Goal: Transaction & Acquisition: Purchase product/service

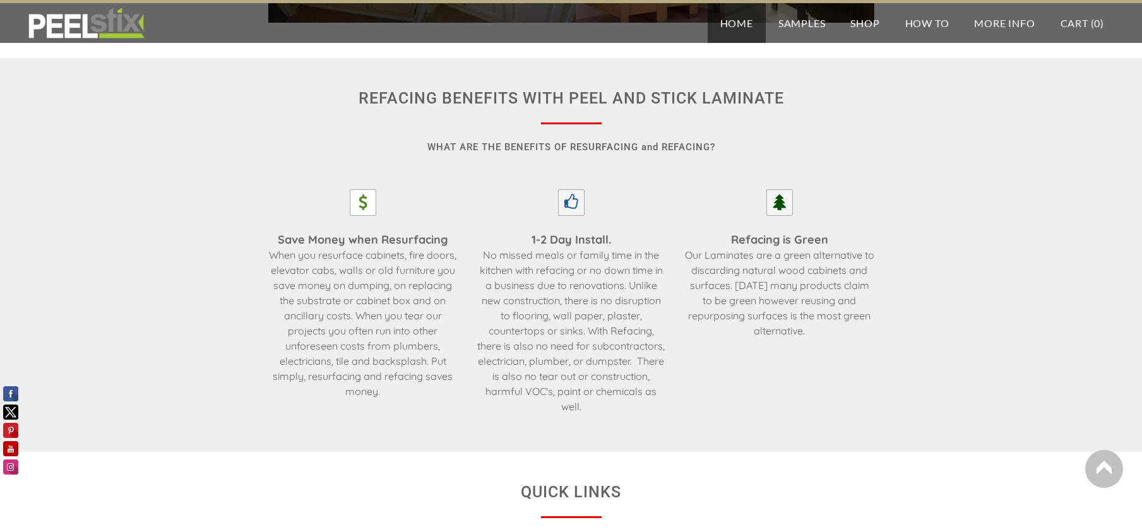
scroll to position [2021, 0]
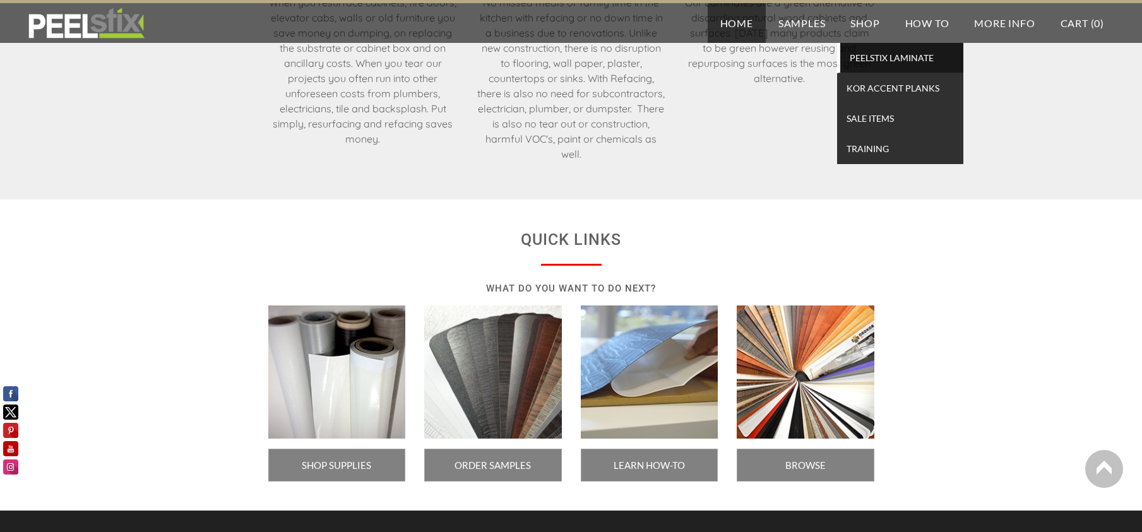
click at [875, 49] on span "PEELSTIX Laminate" at bounding box center [902, 57] width 117 height 17
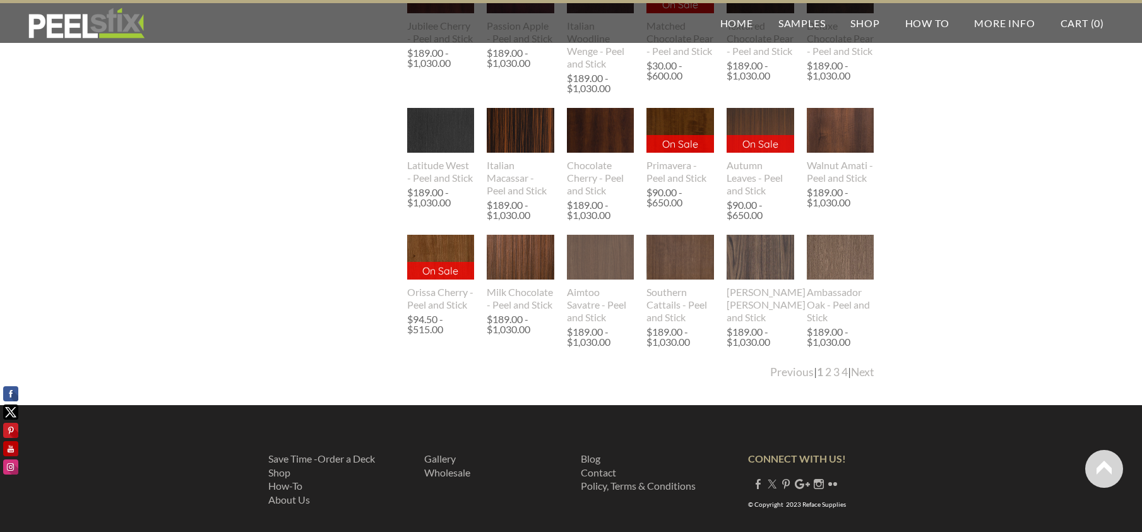
scroll to position [1418, 0]
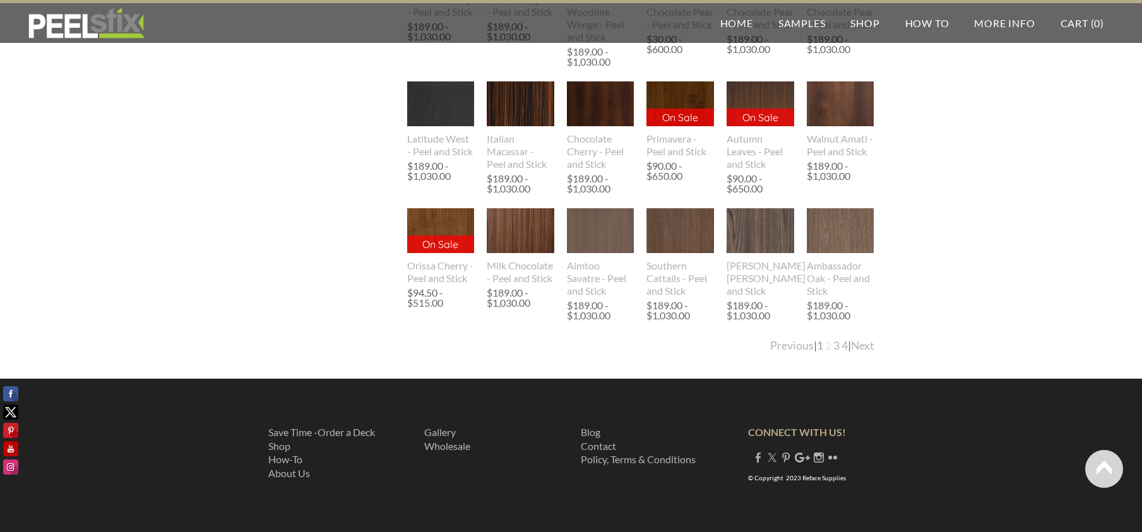
click at [825, 346] on link "2" at bounding box center [828, 345] width 6 height 13
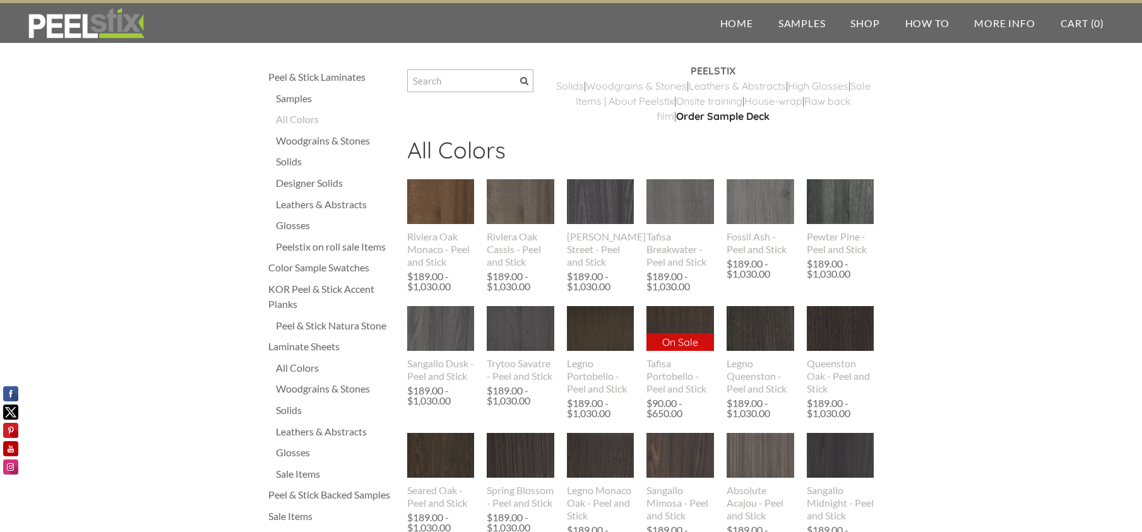
click at [295, 141] on div "Woodgrains & Stones" at bounding box center [335, 140] width 119 height 15
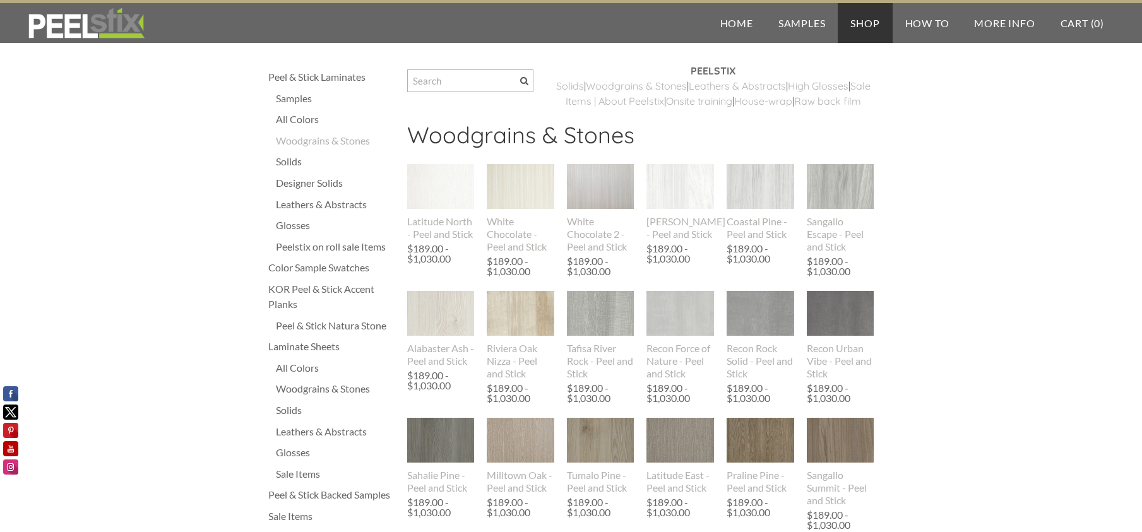
click at [297, 203] on div "Leathers & Abstracts" at bounding box center [335, 204] width 119 height 15
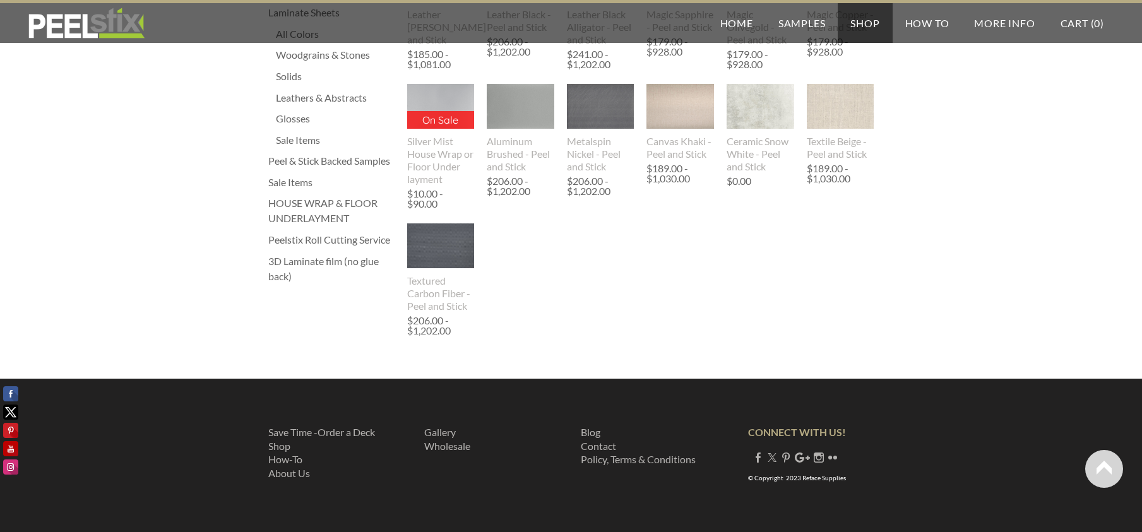
scroll to position [97, 0]
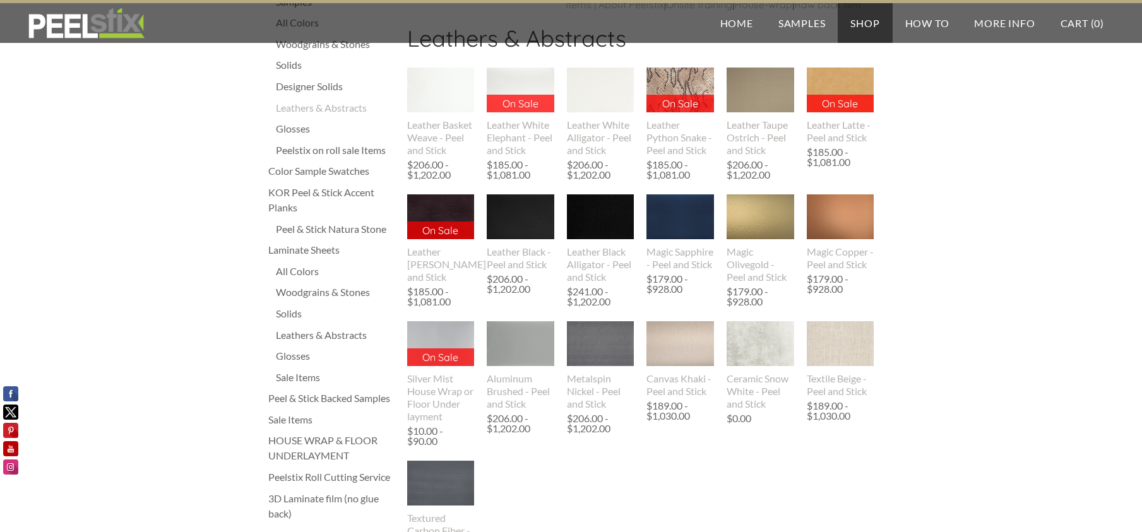
click at [312, 380] on div "Sale Items" at bounding box center [335, 377] width 119 height 15
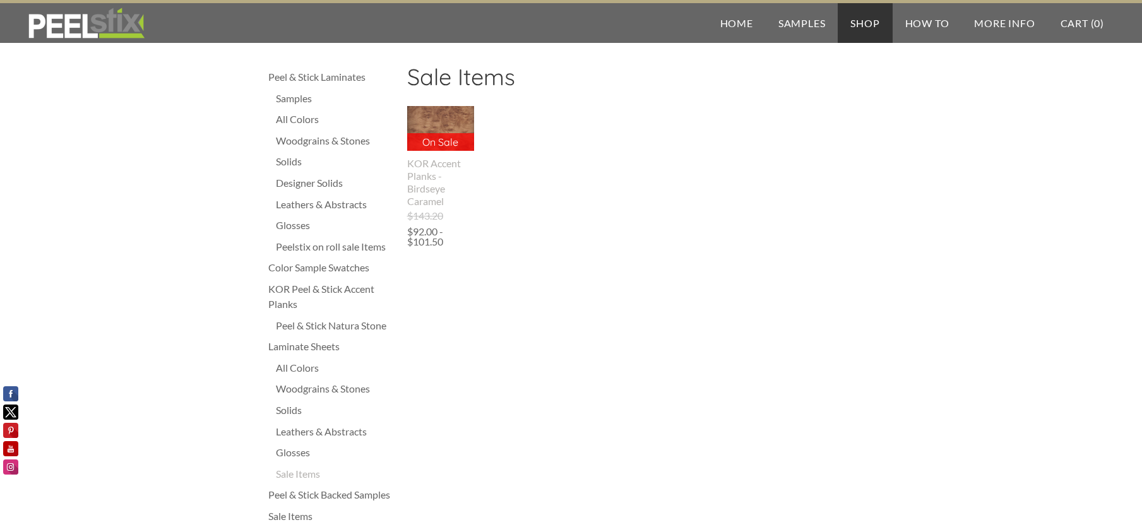
click at [330, 248] on div "Peelstix on roll sale Items" at bounding box center [335, 246] width 119 height 15
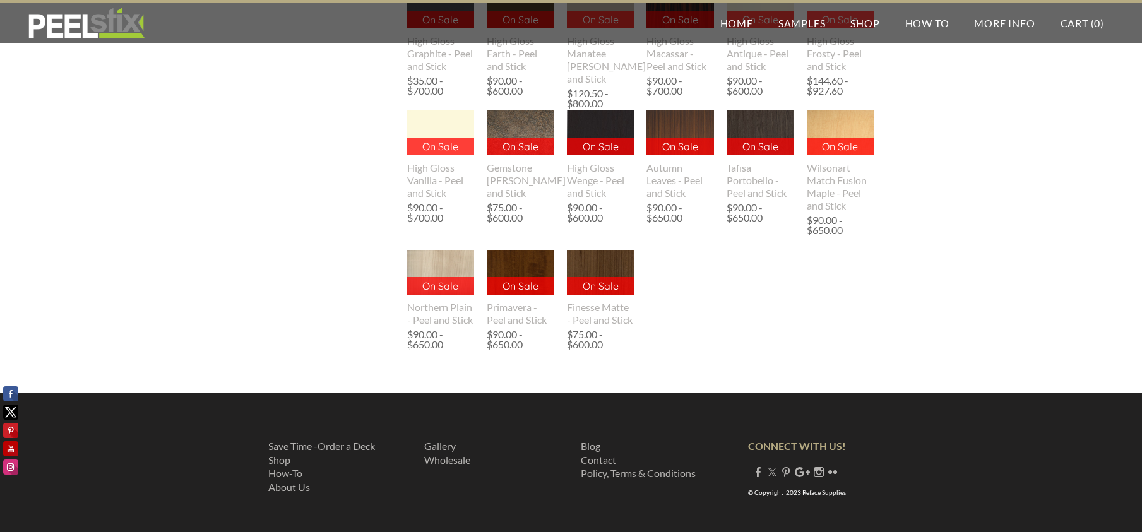
scroll to position [1010, 0]
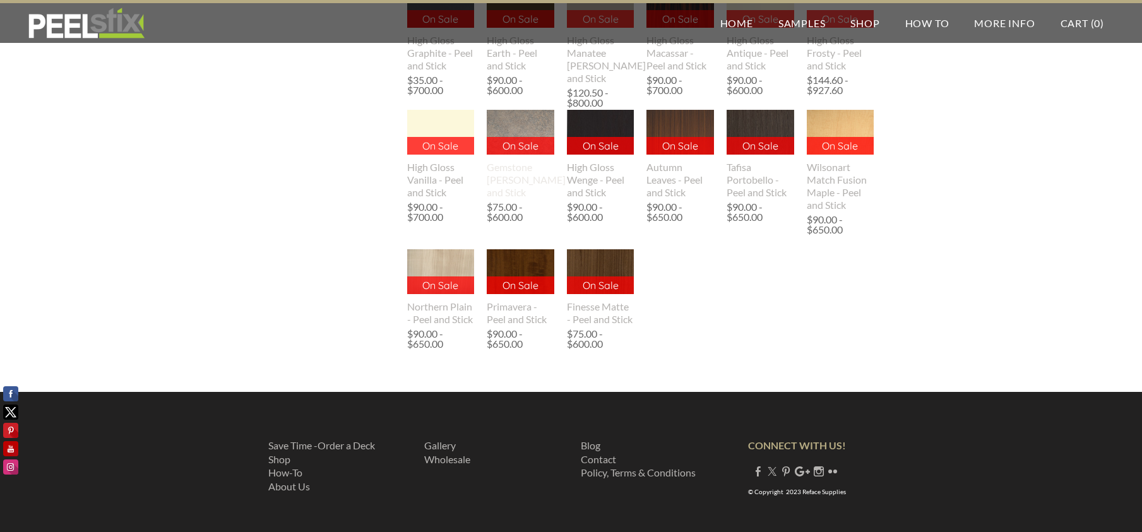
click at [527, 125] on img at bounding box center [521, 132] width 68 height 45
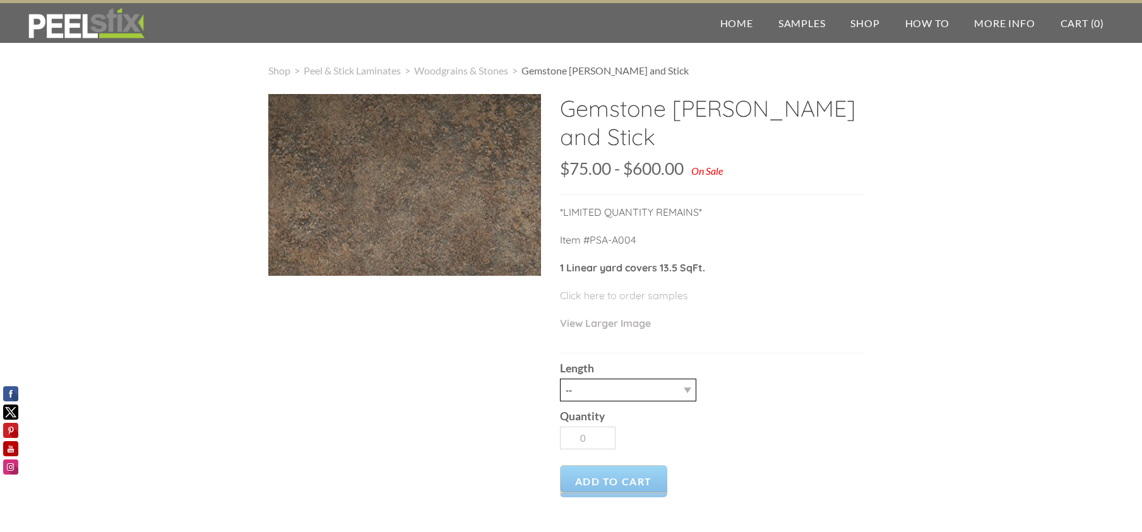
click at [690, 397] on select "-- 3LY 10LY 30LY" at bounding box center [628, 390] width 136 height 23
select select "30LY"
click at [560, 379] on select "-- 3LY 10LY 30LY" at bounding box center [628, 390] width 136 height 23
type input "1"
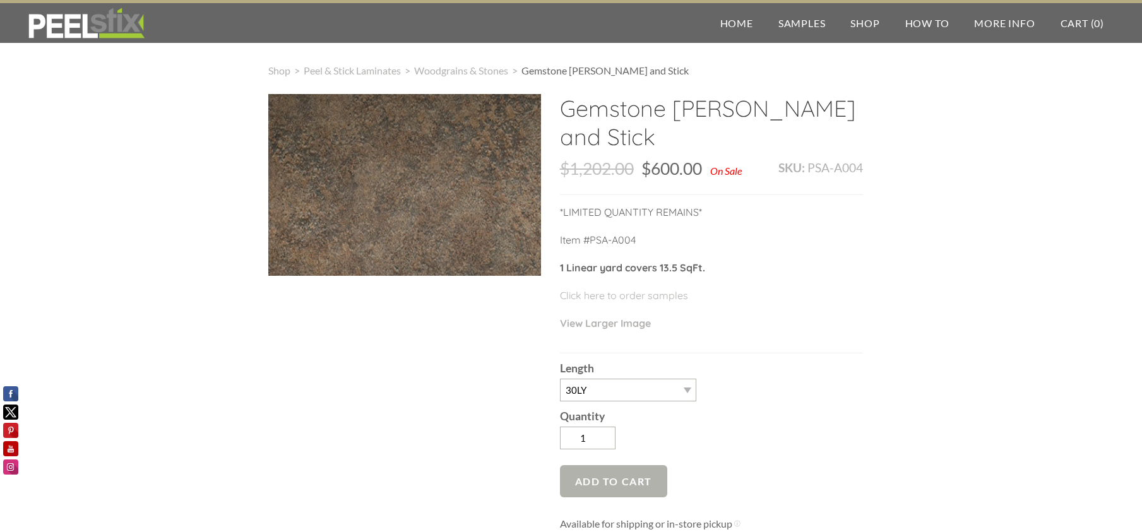
click at [641, 477] on span "Add to Cart" at bounding box center [614, 481] width 108 height 32
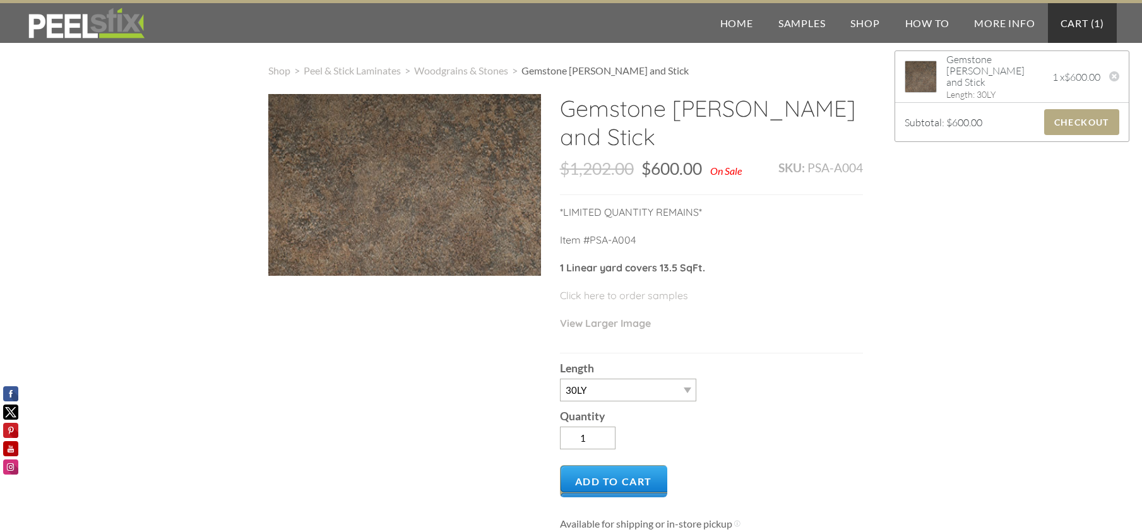
click at [1082, 21] on link "Cart ( 1 )" at bounding box center [1082, 23] width 69 height 40
click at [1051, 119] on span "Checkout" at bounding box center [1082, 122] width 75 height 26
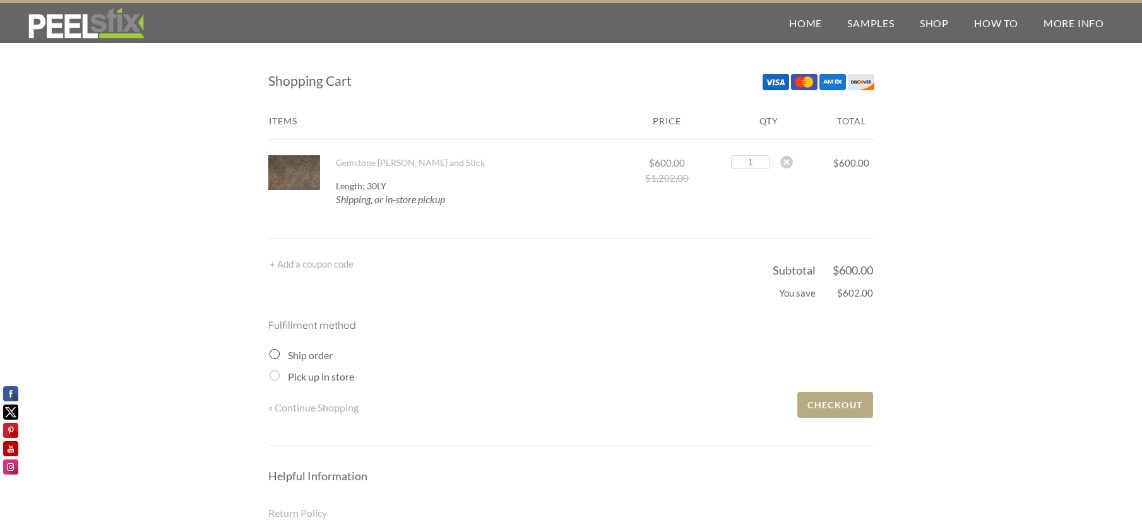
click at [281, 361] on div "Ship order" at bounding box center [572, 355] width 605 height 15
click at [270, 356] on input "Ship order" at bounding box center [275, 354] width 10 height 10
click at [272, 352] on input "Ship order" at bounding box center [275, 354] width 10 height 10
click at [277, 356] on input "Ship order" at bounding box center [275, 354] width 10 height 10
click at [318, 359] on label "Ship order" at bounding box center [310, 355] width 45 height 12
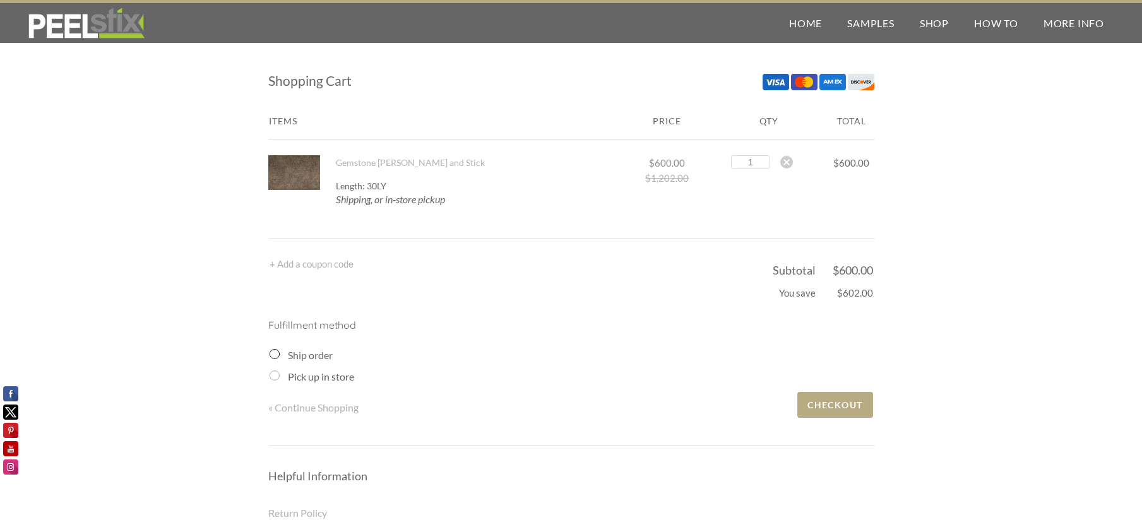
click at [280, 359] on input "Ship order" at bounding box center [275, 354] width 10 height 10
click at [330, 409] on span "« Continue Shopping" at bounding box center [313, 408] width 90 height 12
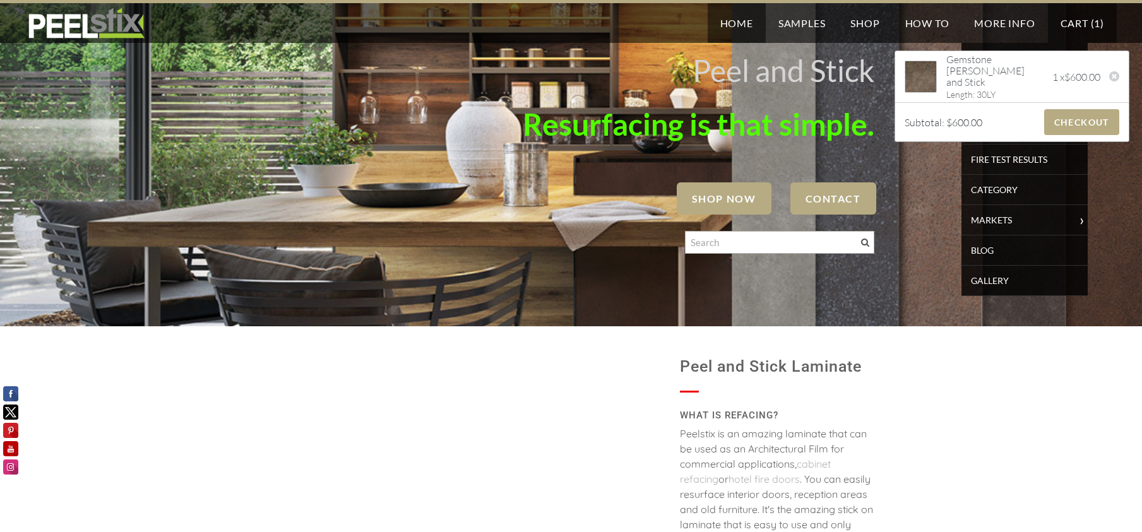
click at [1069, 29] on link "Cart ( 1 )" at bounding box center [1082, 23] width 69 height 40
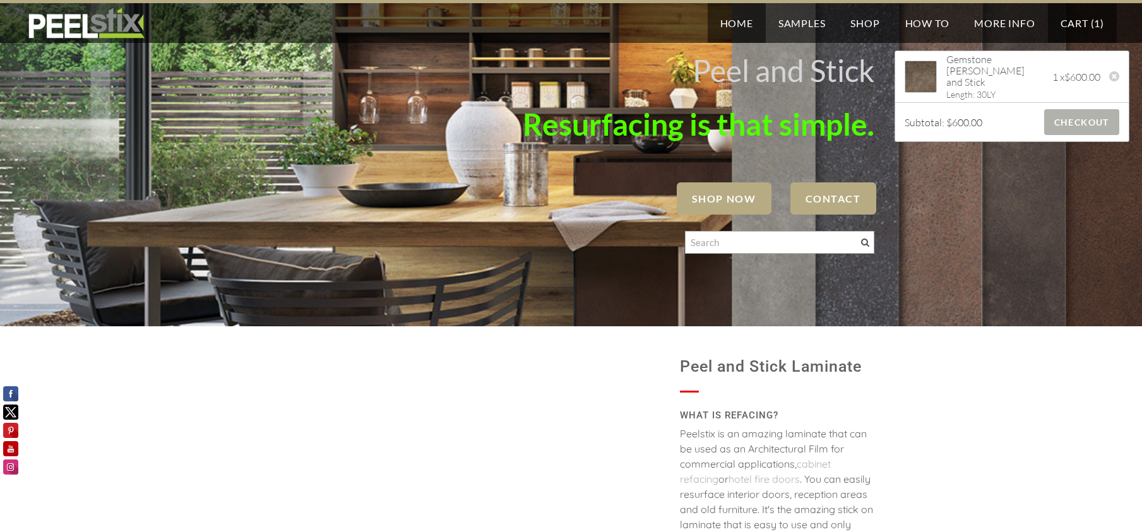
click at [1066, 126] on span "Checkout" at bounding box center [1082, 122] width 75 height 26
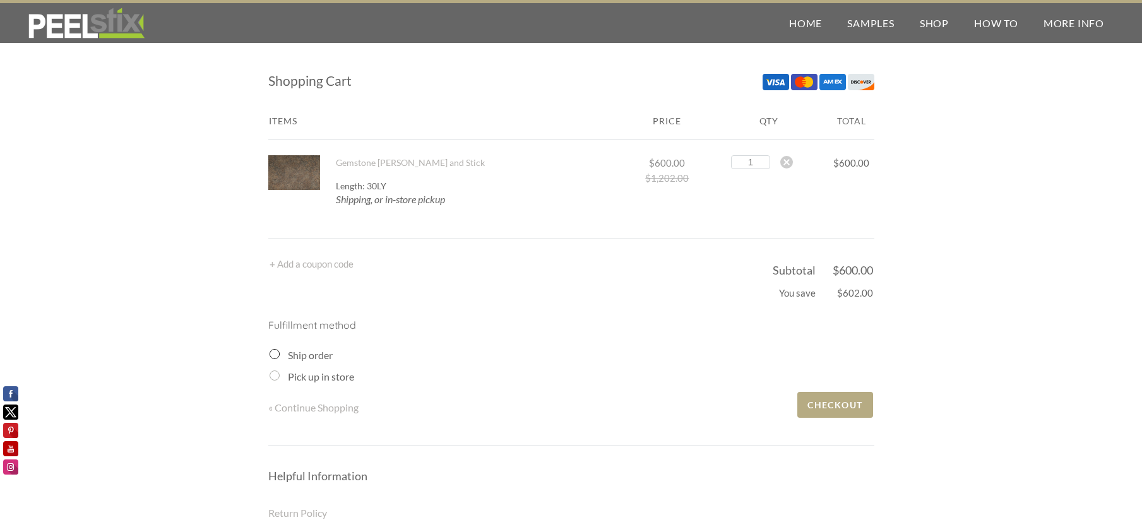
click at [273, 358] on input "Ship order" at bounding box center [275, 354] width 10 height 10
click at [277, 352] on input "Ship order" at bounding box center [275, 354] width 10 height 10
click at [357, 200] on icon "Shipping, or in-store pickup" at bounding box center [390, 199] width 109 height 12
click at [746, 162] on input "1" at bounding box center [750, 162] width 39 height 14
drag, startPoint x: 743, startPoint y: 162, endPoint x: 753, endPoint y: 162, distance: 10.1
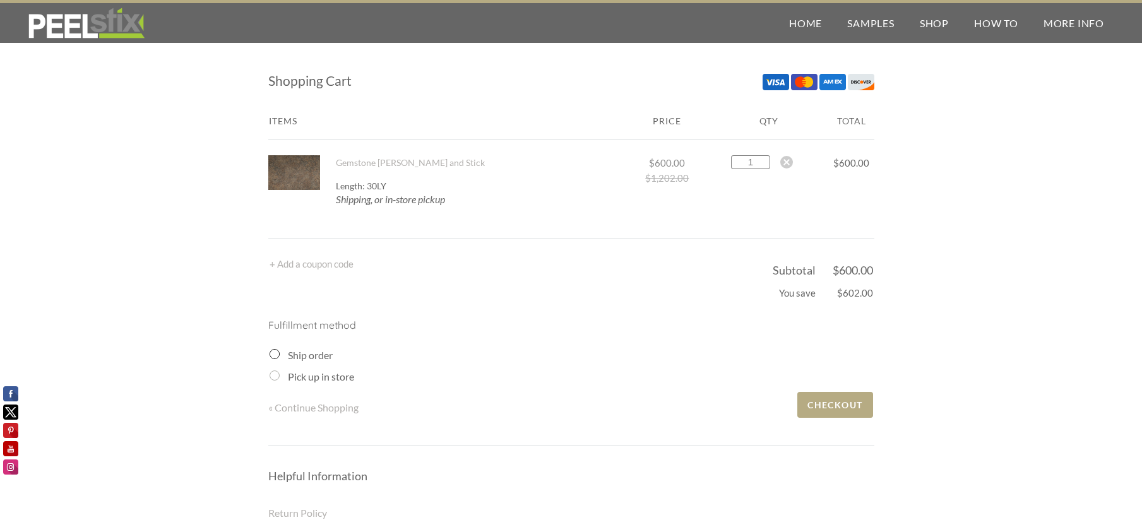
click at [753, 162] on input "1" at bounding box center [750, 162] width 39 height 14
type input "2"
click at [961, 188] on div "Shopping Cart Items Price Qty Total Gemstone [PERSON_NAME] and Stick 1 2 3 4 5 …" at bounding box center [571, 370] width 1142 height 664
click at [277, 352] on input "Ship order" at bounding box center [275, 354] width 10 height 10
click at [275, 352] on input "Ship order" at bounding box center [275, 354] width 10 height 10
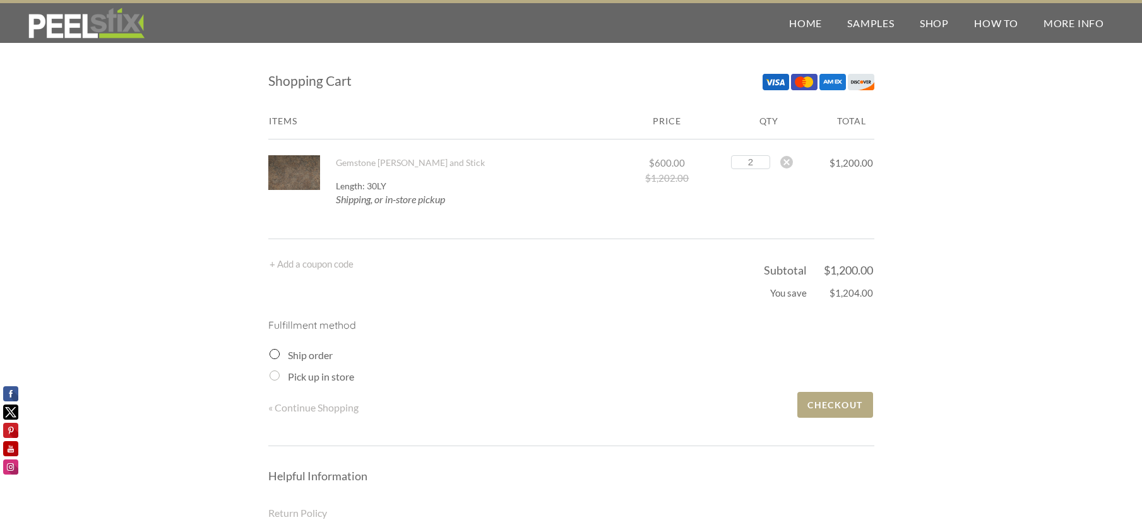
click at [275, 352] on input "Ship order" at bounding box center [275, 354] width 10 height 10
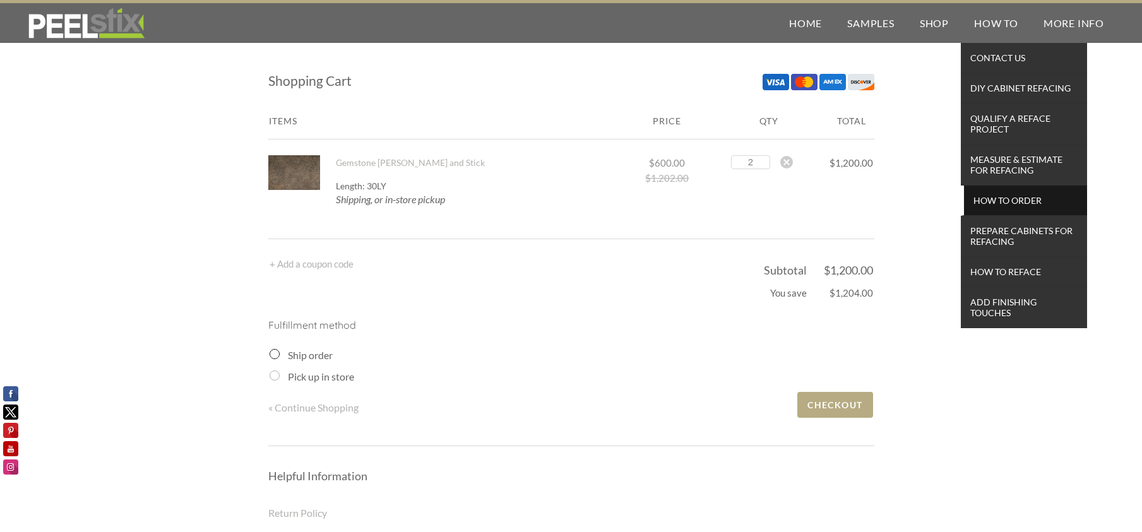
click at [1010, 208] on span "How To Order" at bounding box center [1025, 200] width 117 height 17
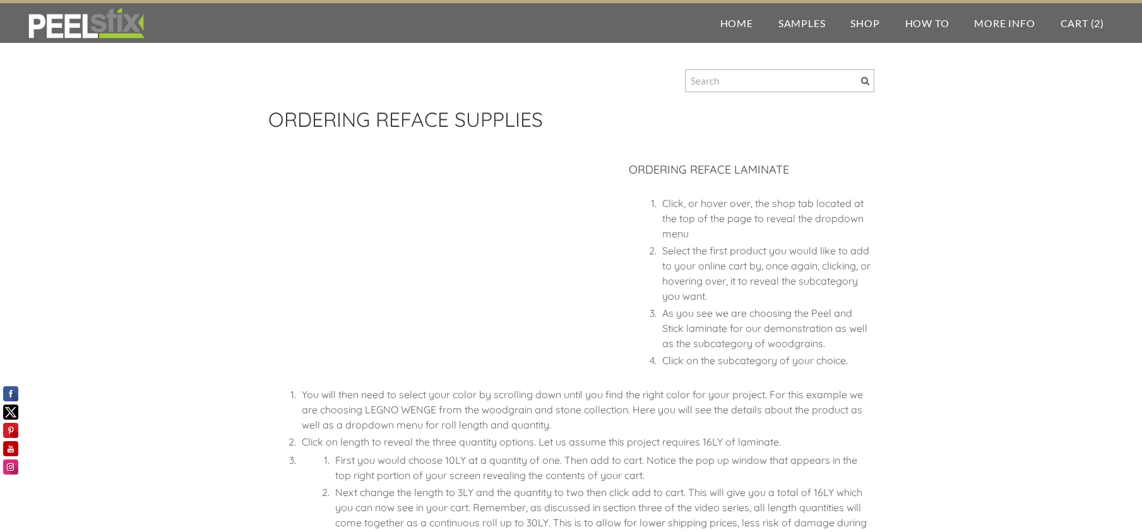
scroll to position [406, 0]
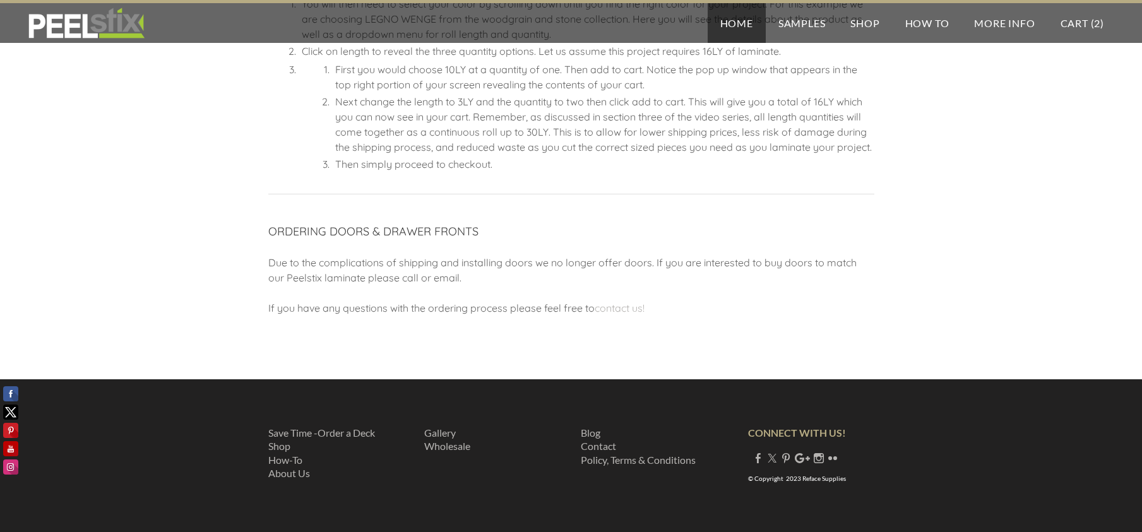
click at [729, 18] on link "Home" at bounding box center [737, 23] width 58 height 40
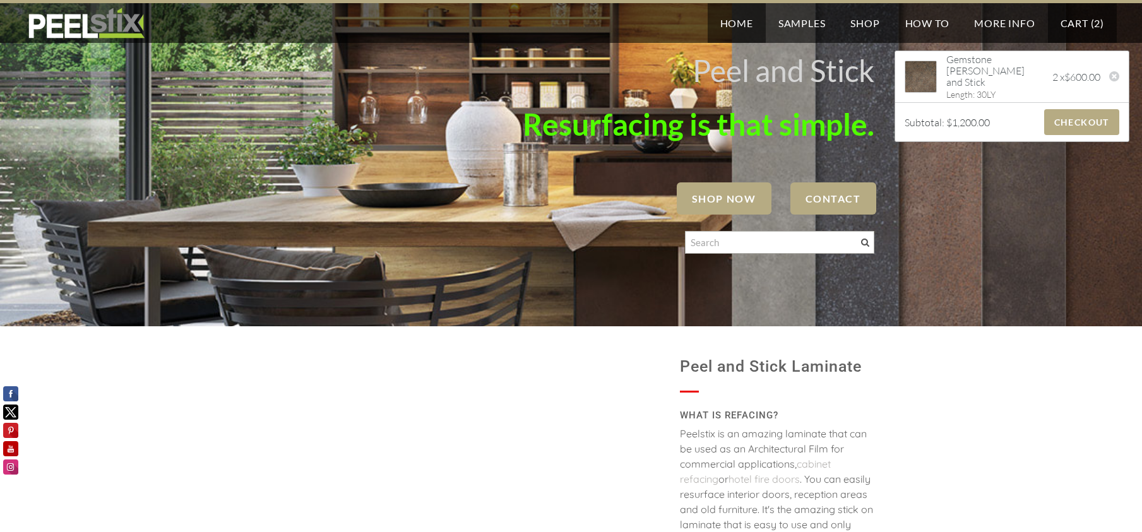
click at [1081, 16] on link "Cart ( 2 )" at bounding box center [1082, 23] width 69 height 40
click at [937, 186] on div "Peel and Stick ​ Resurfacing is that simple. SHOP NOW Contact" at bounding box center [571, 163] width 1142 height 257
click at [1058, 128] on span "Checkout" at bounding box center [1082, 122] width 75 height 26
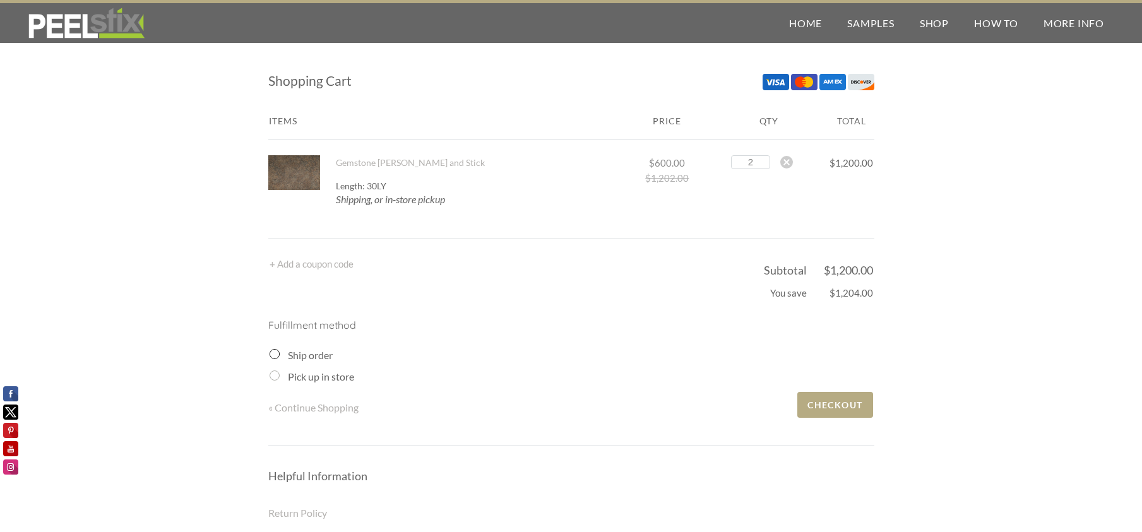
click at [270, 357] on input "Ship order" at bounding box center [275, 354] width 10 height 10
click at [273, 350] on input "Ship order" at bounding box center [275, 354] width 10 height 10
click at [828, 217] on td "2" at bounding box center [769, 182] width 119 height 84
click at [781, 162] on div at bounding box center [787, 162] width 13 height 13
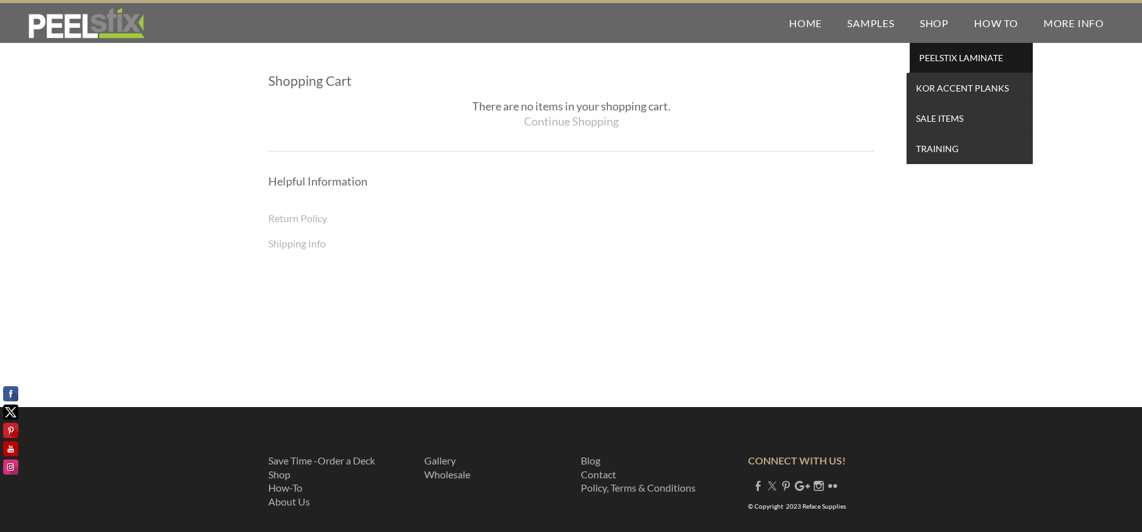
click at [953, 49] on link "PEELSTIX Laminate" at bounding box center [970, 58] width 126 height 30
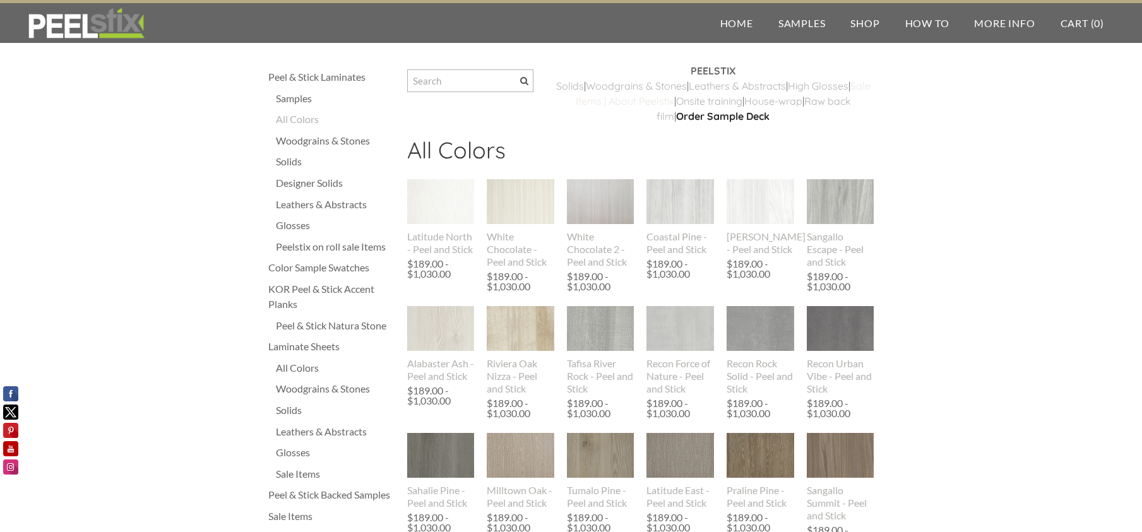
click at [654, 102] on link "Sale Items | About Peelstix" at bounding box center [723, 94] width 295 height 28
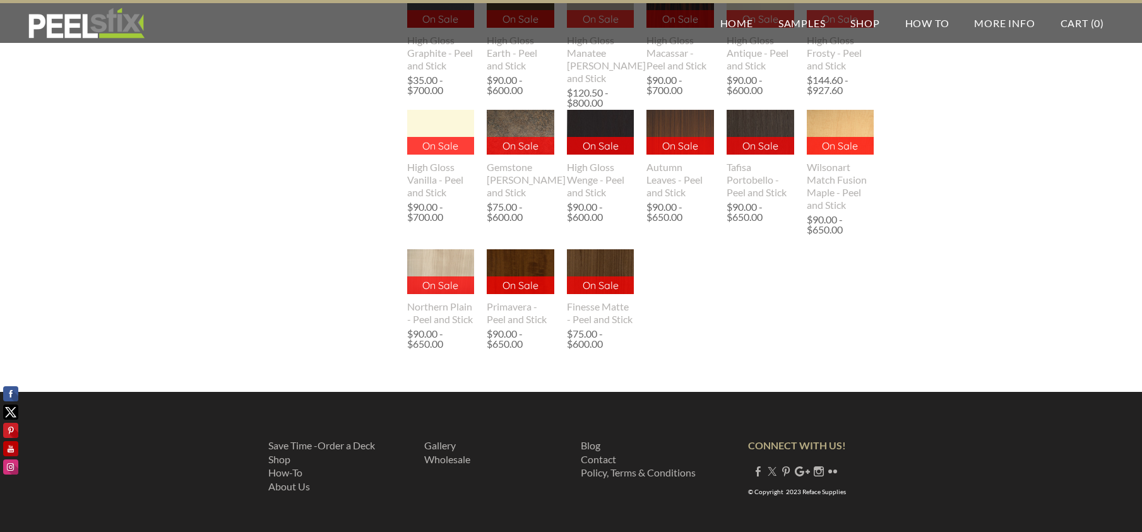
scroll to position [758, 0]
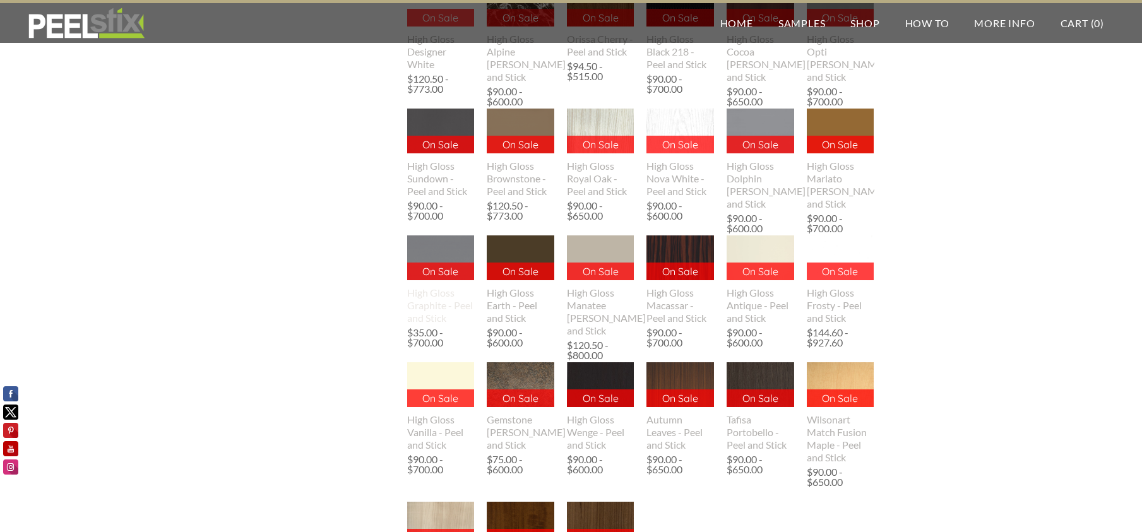
click at [446, 250] on img at bounding box center [441, 258] width 68 height 45
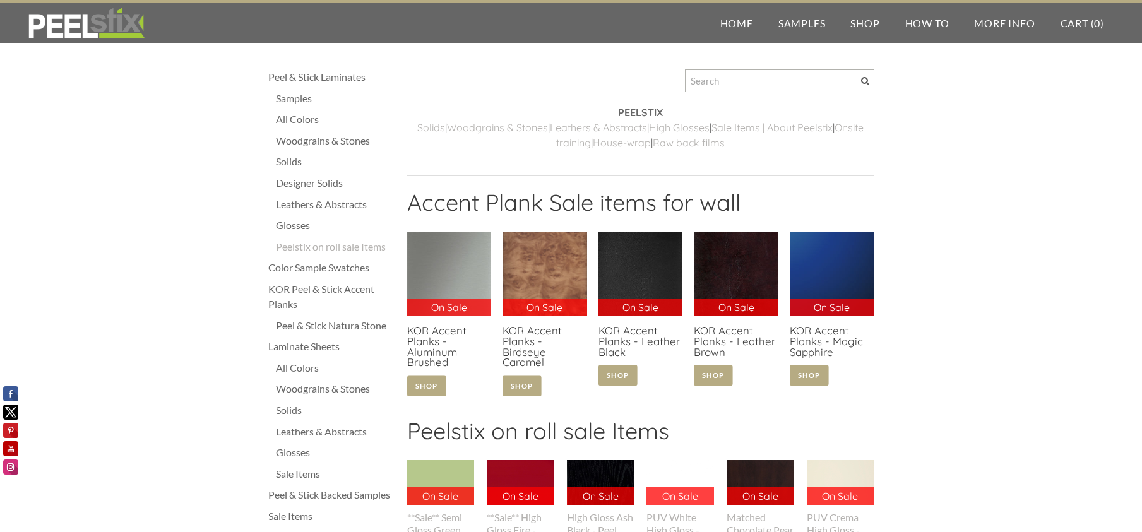
scroll to position [253, 0]
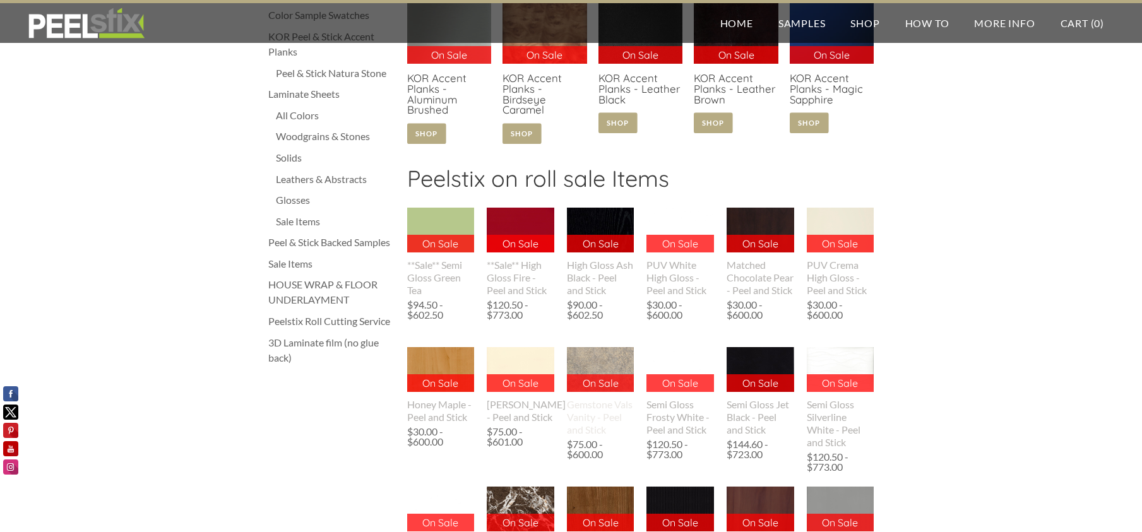
click at [620, 359] on img at bounding box center [601, 369] width 68 height 45
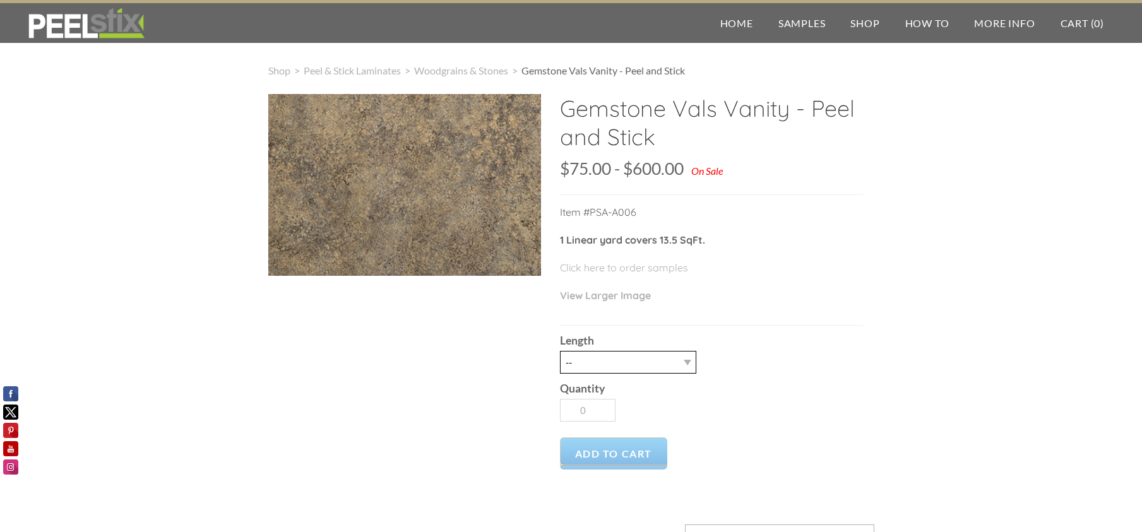
click at [659, 362] on select "-- 3LY 10LY 30LY" at bounding box center [628, 362] width 136 height 23
select select "10LY"
click at [560, 351] on select "-- 3LY 10LY 30LY" at bounding box center [628, 362] width 136 height 23
type input "1"
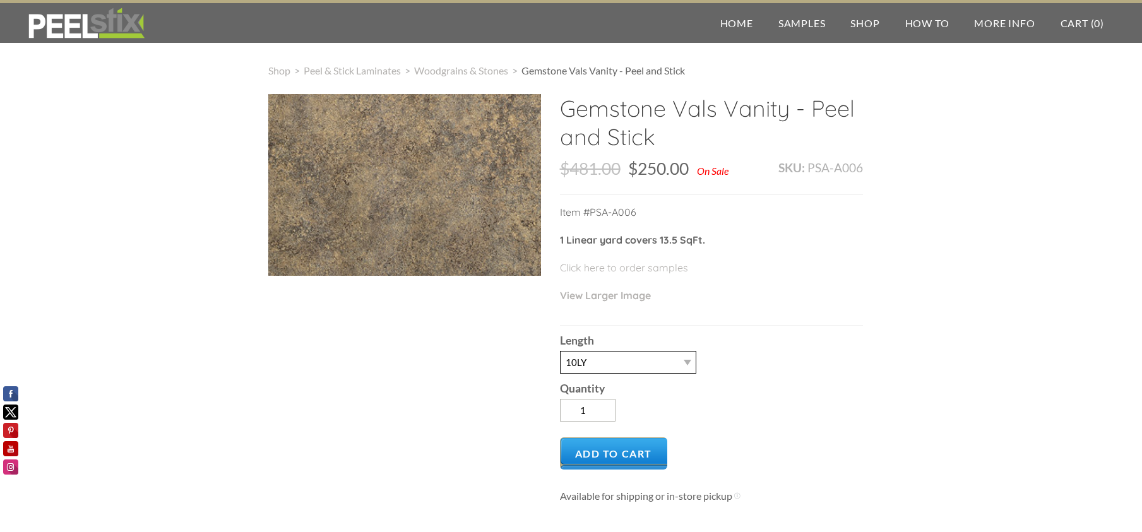
click at [663, 366] on select "-- 3LY 10LY 30LY" at bounding box center [628, 362] width 136 height 23
click at [560, 351] on select "-- 3LY 10LY 30LY" at bounding box center [628, 362] width 136 height 23
click at [645, 359] on select "-- 3LY 10LY 30LY" at bounding box center [628, 362] width 136 height 23
select select "10LY"
click at [560, 351] on select "-- 3LY 10LY 30LY" at bounding box center [628, 362] width 136 height 23
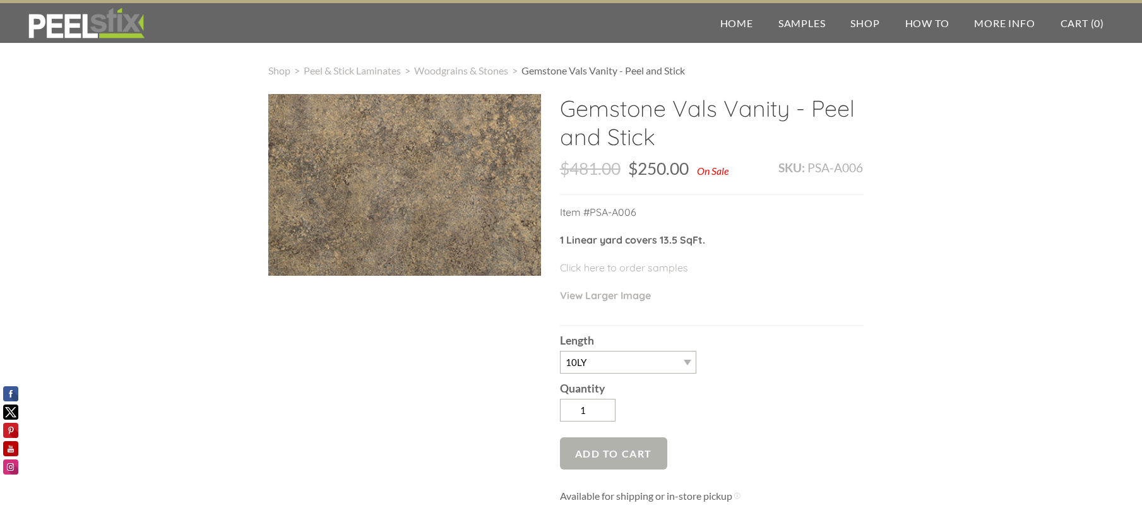
click at [631, 446] on span "Add to Cart" at bounding box center [614, 454] width 108 height 32
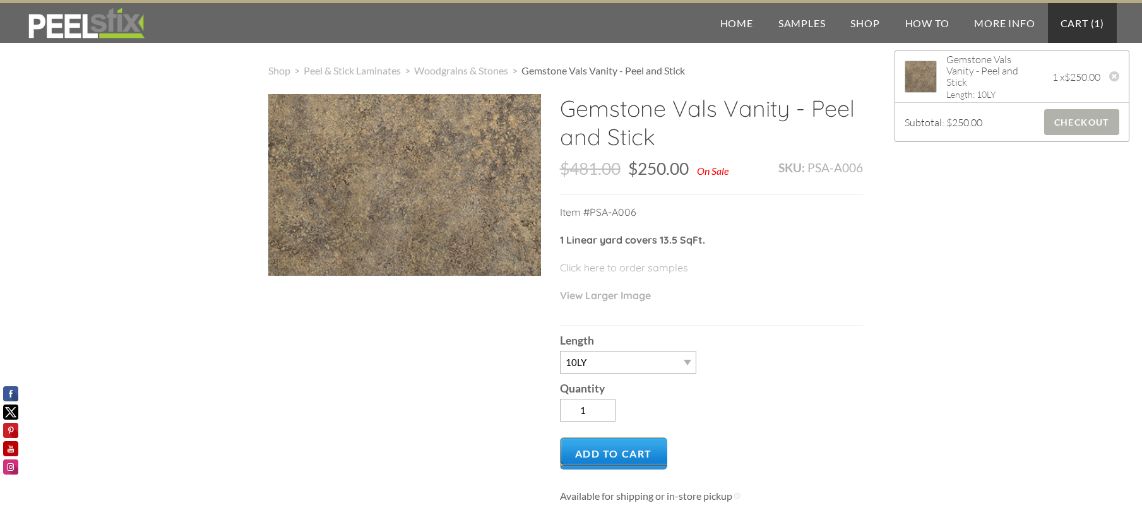
click at [1069, 128] on span "Checkout" at bounding box center [1082, 122] width 75 height 26
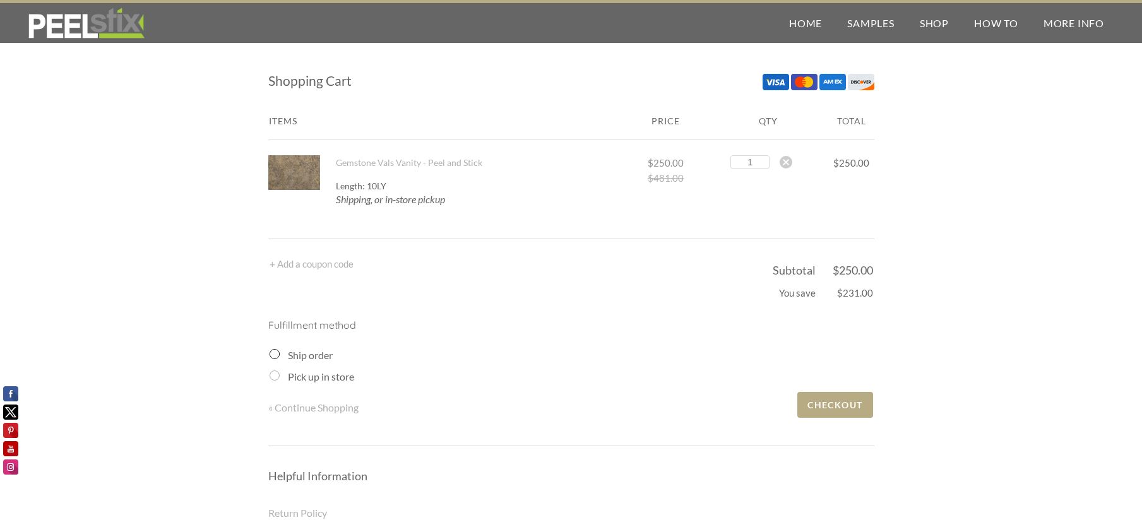
click at [284, 357] on div "Ship order" at bounding box center [572, 355] width 605 height 15
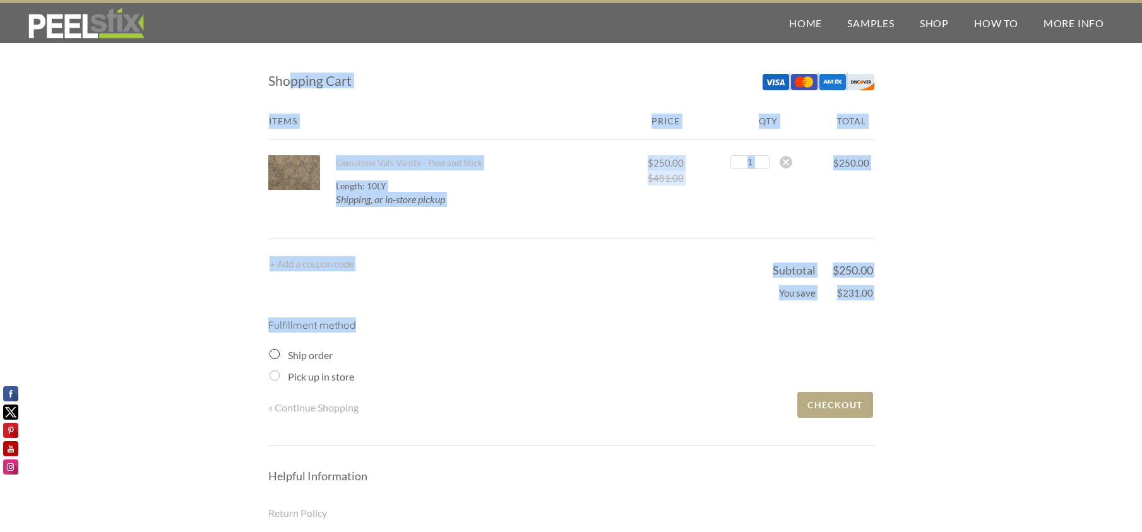
click at [269, 354] on div "Shopping Cart Items Price Qty Total Gemstone Vals Vanity - Peel and Stick 1 2 3…" at bounding box center [571, 370] width 1142 height 664
click at [829, 399] on span "Checkout" at bounding box center [835, 405] width 75 height 26
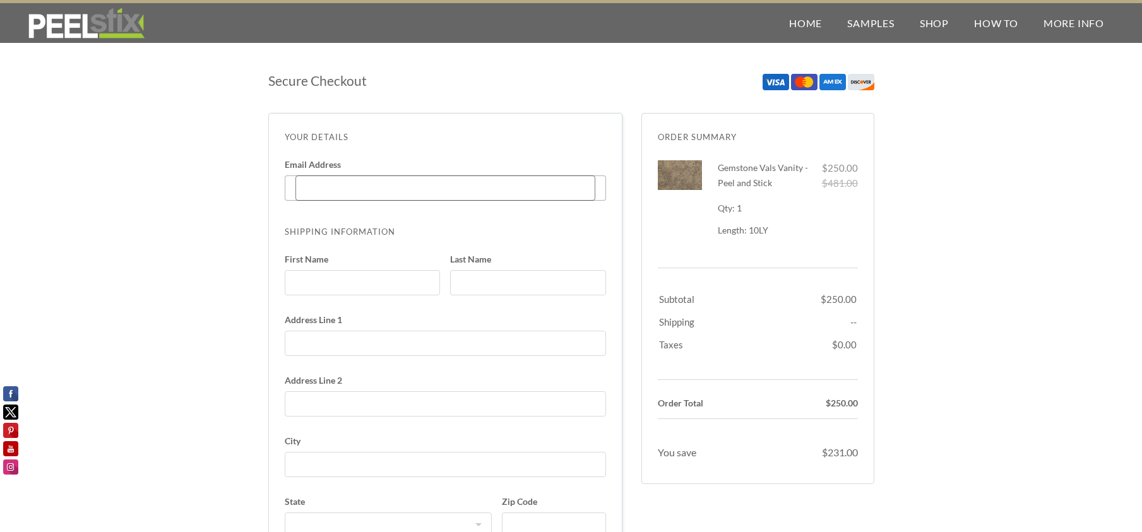
click at [357, 200] on input "Email Address Enter code" at bounding box center [446, 188] width 300 height 25
type input "[PERSON_NAME][EMAIL_ADDRESS][PERSON_NAME][DOMAIN_NAME]"
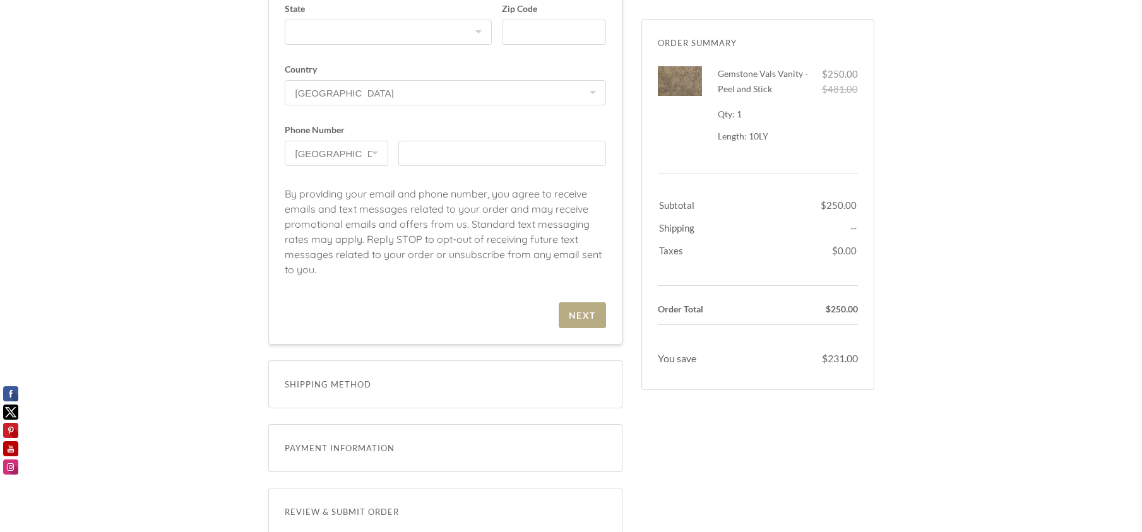
scroll to position [440, 0]
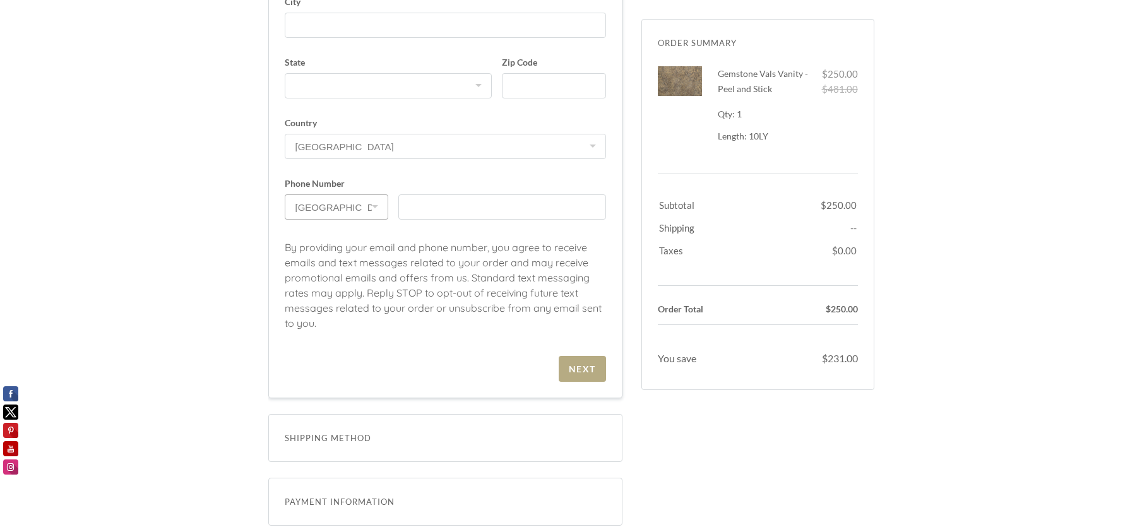
click at [344, 207] on select "United States +1 Canada +1 United Kingdom +44 Australia +61 Albania +355 Algeri…" at bounding box center [337, 207] width 104 height 25
select select "CA"
click at [285, 195] on select "United States +1 Canada +1 United Kingdom +44 Australia +61 Albania +355 Algeri…" at bounding box center [337, 207] width 104 height 25
click at [323, 448] on div "Shipping Method" at bounding box center [445, 438] width 354 height 48
click at [329, 438] on span "Shipping Method" at bounding box center [445, 438] width 321 height 15
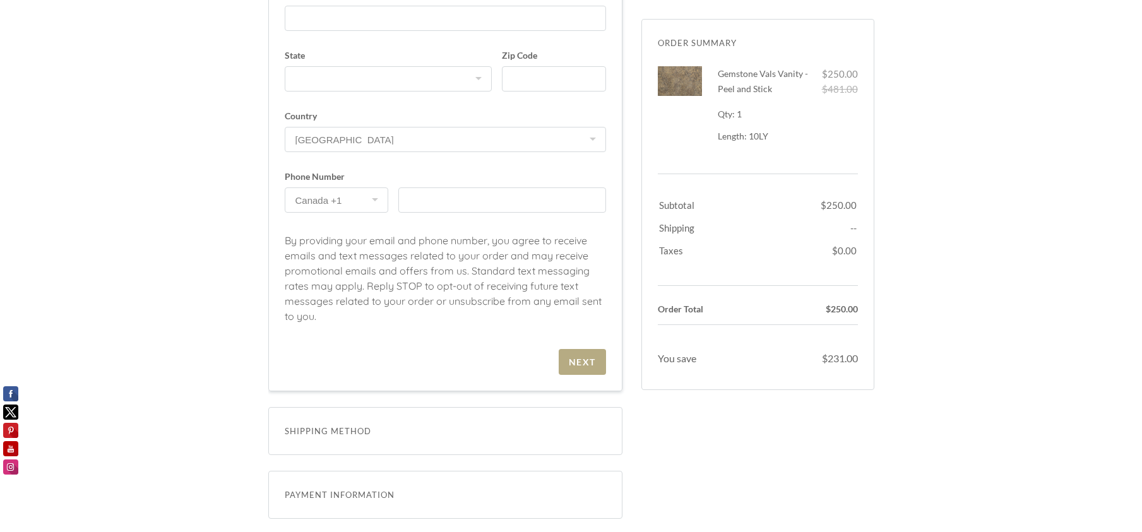
scroll to position [187, 0]
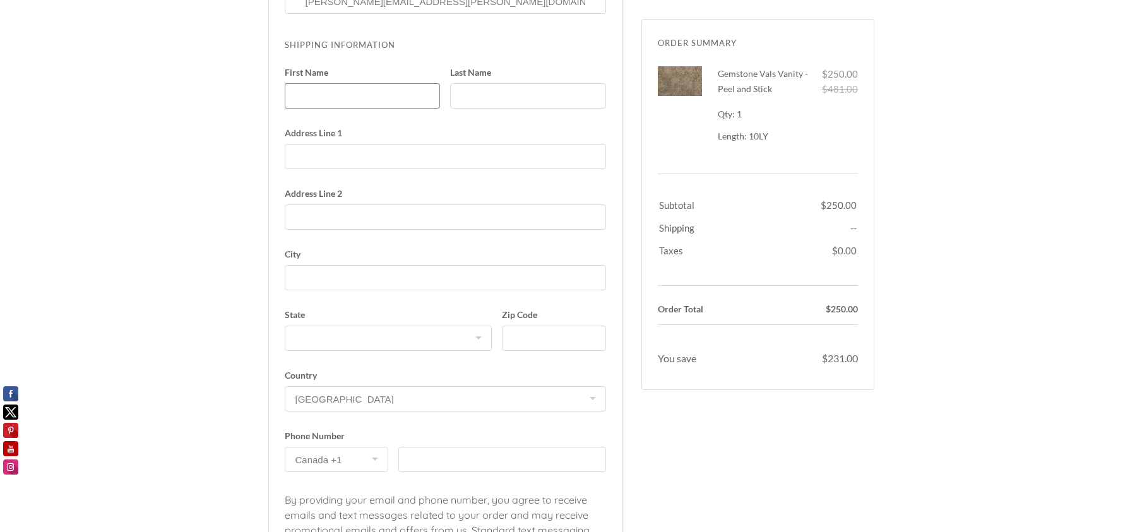
click at [366, 105] on input "First Name" at bounding box center [363, 95] width 156 height 25
type input "[PERSON_NAME]"
type input "[STREET_ADDRESS][PERSON_NAME]"
select select "MT"
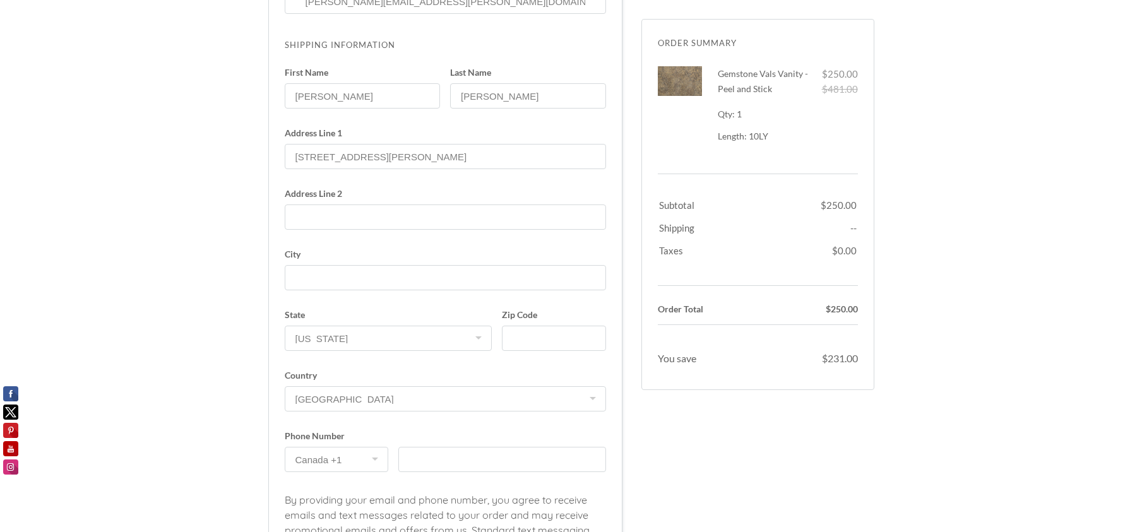
type input "6475196664"
click at [373, 320] on span "State" at bounding box center [389, 315] width 208 height 9
click at [373, 326] on select "Alabama Alaska American Samoa Arizona Arkansas California Colorado Connecticut …" at bounding box center [389, 338] width 208 height 25
click at [450, 392] on select "United States Canada Japan Australia United Kingdom Ireland France Spain Åland …" at bounding box center [445, 398] width 321 height 25
select select "CA"
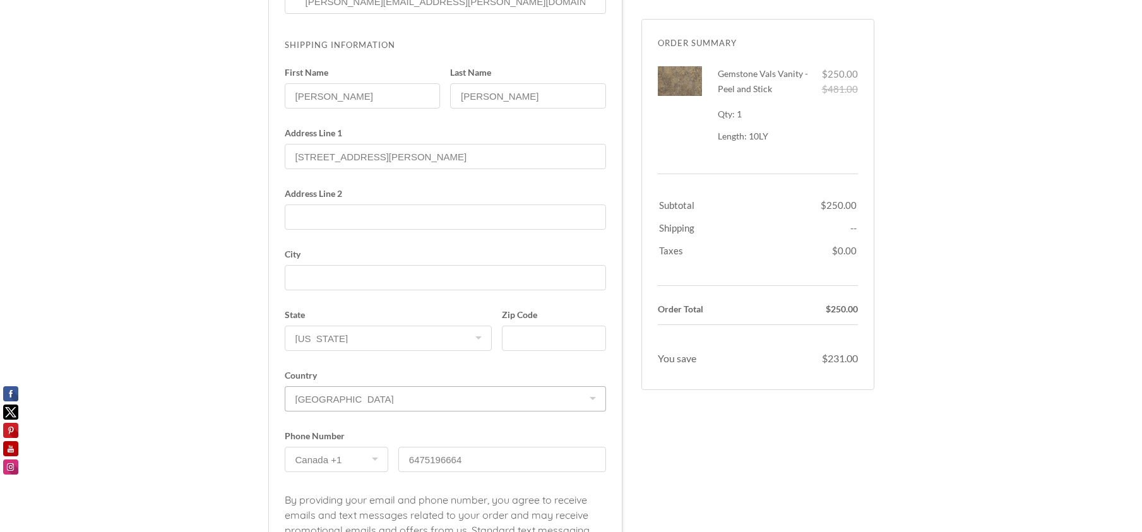
click at [285, 386] on select "United States Canada Japan Australia United Kingdom Ireland France Spain Åland …" at bounding box center [445, 398] width 321 height 25
click at [445, 351] on select "Alberta British Columbia Manitoba New Brunswick Newfoundland Northwest Territor…" at bounding box center [389, 338] width 208 height 25
select select "ON"
click at [285, 326] on select "Alberta British Columbia Manitoba New Brunswick Newfoundland Northwest Territor…" at bounding box center [389, 338] width 208 height 25
click at [530, 352] on label "Postal Code" at bounding box center [554, 336] width 104 height 51
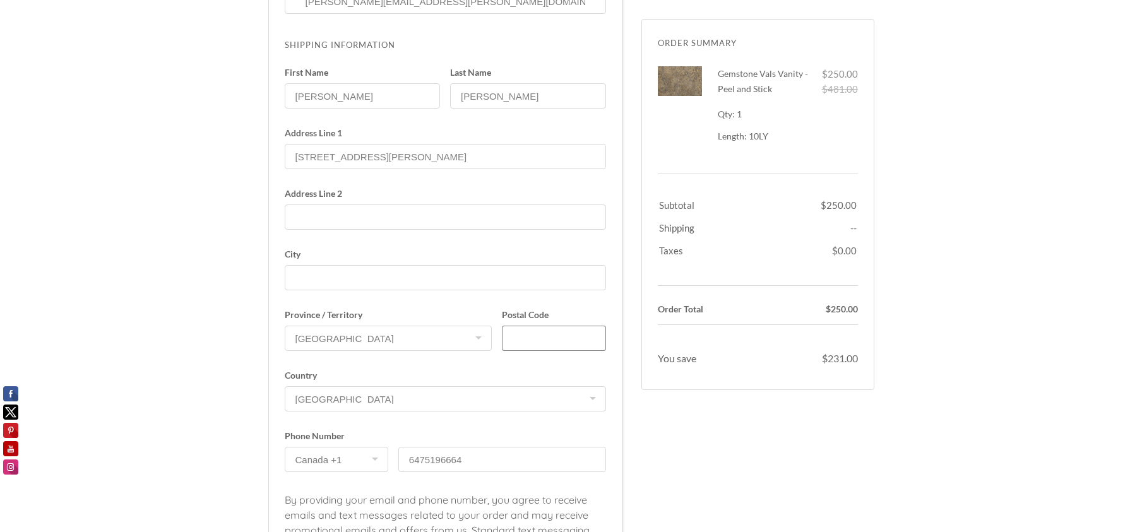
click at [530, 351] on input "Postal Code" at bounding box center [554, 338] width 104 height 25
click at [535, 340] on input "Postal Code" at bounding box center [554, 338] width 104 height 25
type input "L9W2V7"
type input "[GEOGRAPHIC_DATA]"
click at [172, 254] on div "Secure Checkout Order Summary Dismiss Gemstone Vals Vanity - Peel and Stick 1 x…" at bounding box center [571, 494] width 1142 height 1286
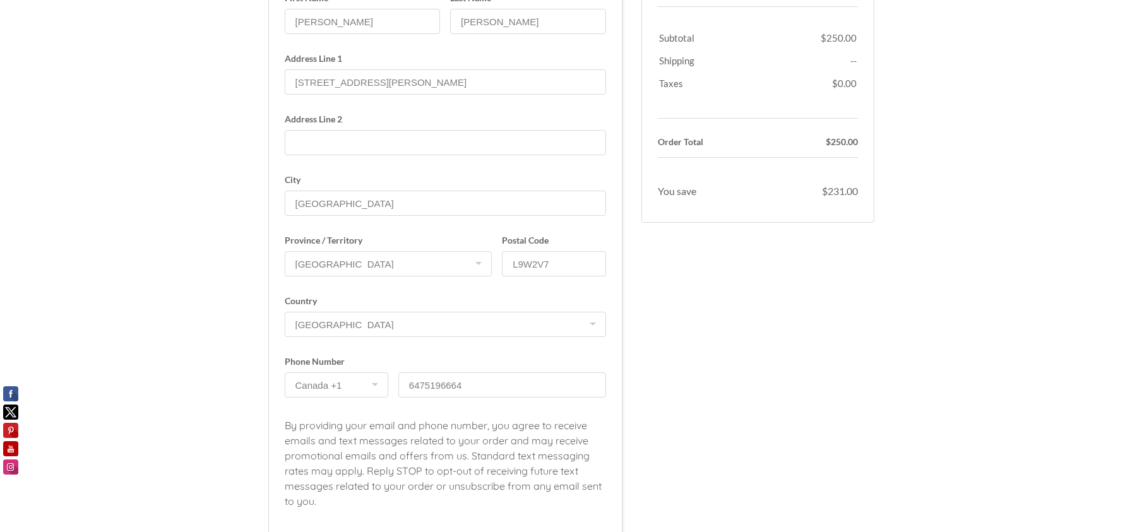
scroll to position [505, 0]
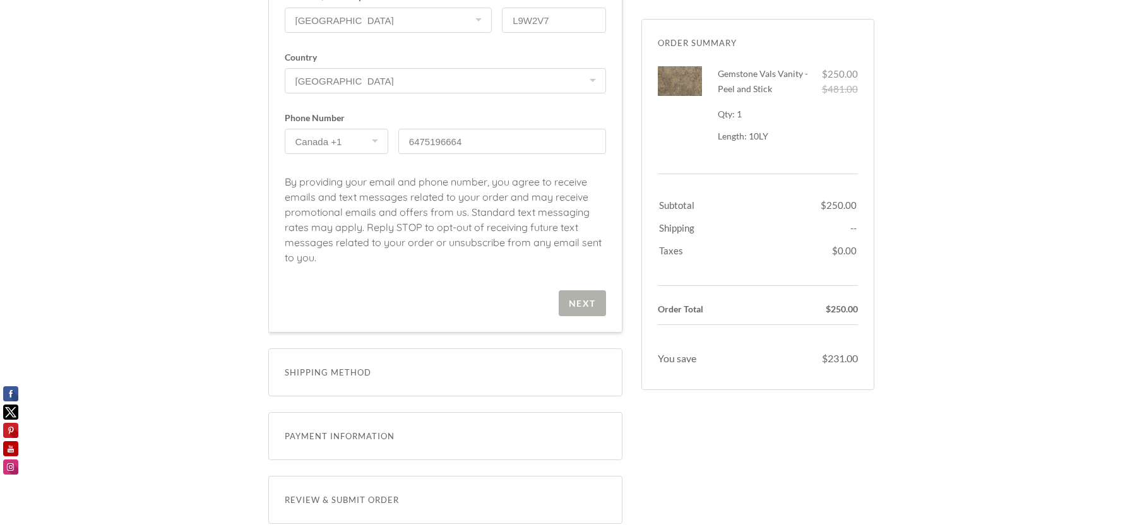
click at [590, 302] on div "Next" at bounding box center [582, 303] width 27 height 11
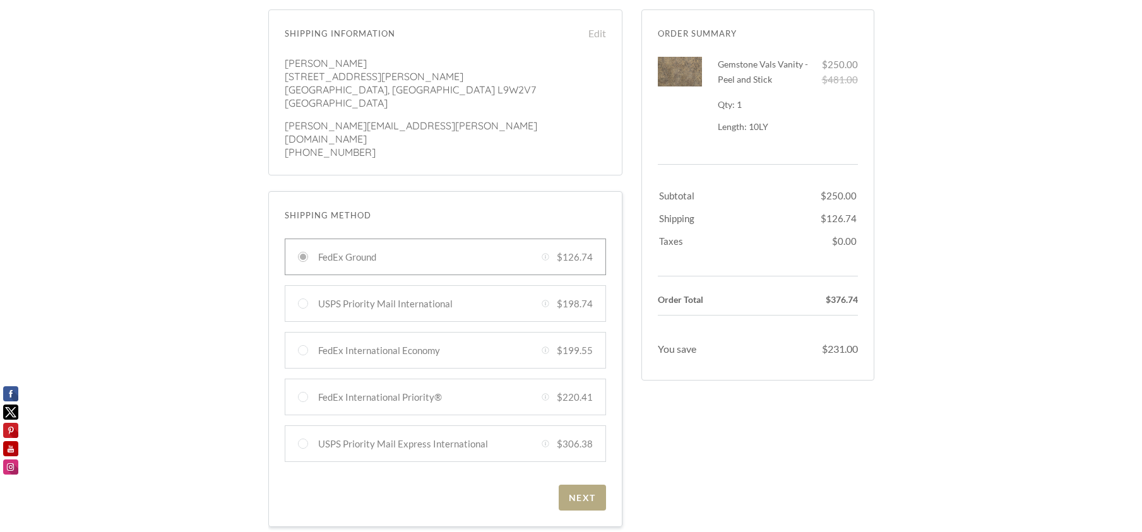
scroll to position [0, 0]
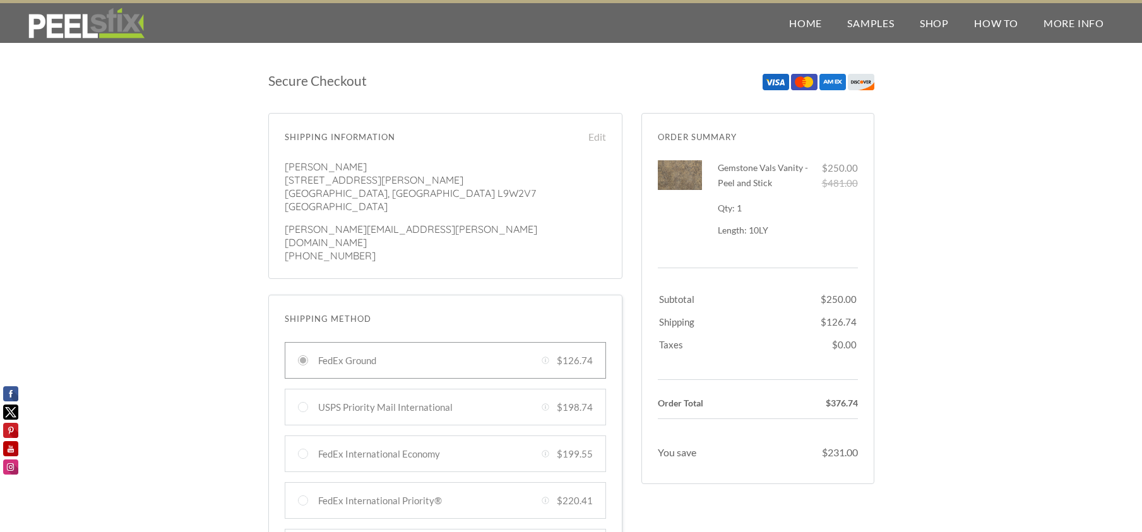
click at [692, 173] on div at bounding box center [680, 175] width 44 height 30
click at [765, 174] on h3 "Gemstone Vals Vanity - Peel and Stick 1 x $481.00 $250.00" at bounding box center [766, 175] width 96 height 30
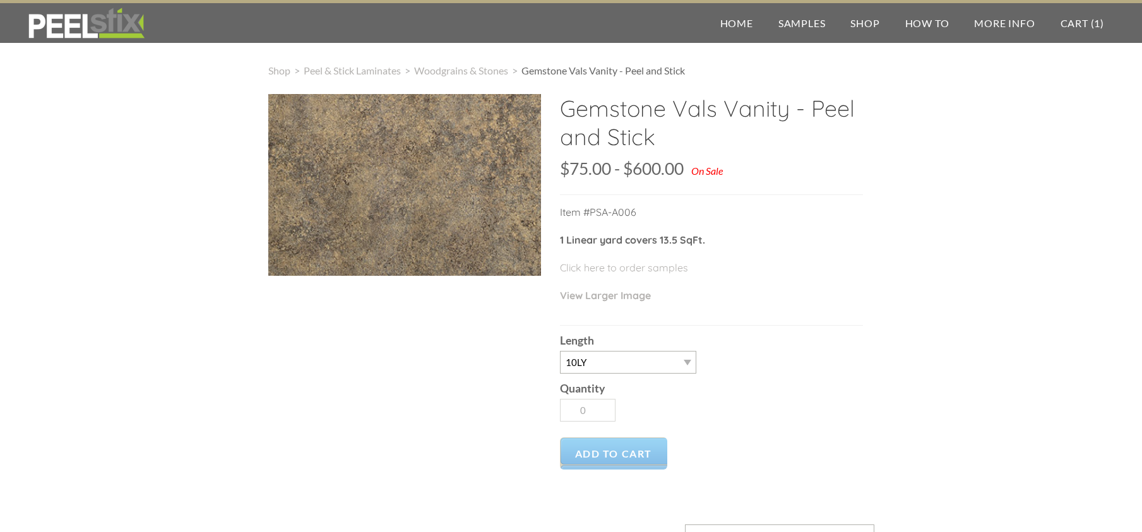
select select "10LY"
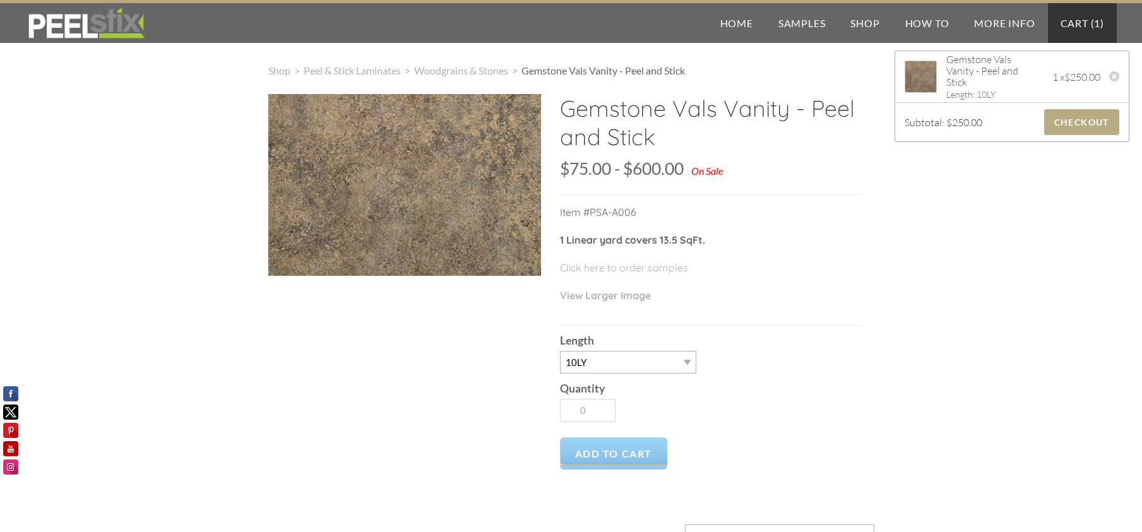
click at [1065, 25] on link "Cart ( 1 )" at bounding box center [1082, 23] width 69 height 40
click at [1075, 20] on link "Cart ( 1 )" at bounding box center [1082, 23] width 69 height 40
click at [1080, 121] on span "Checkout" at bounding box center [1082, 122] width 75 height 26
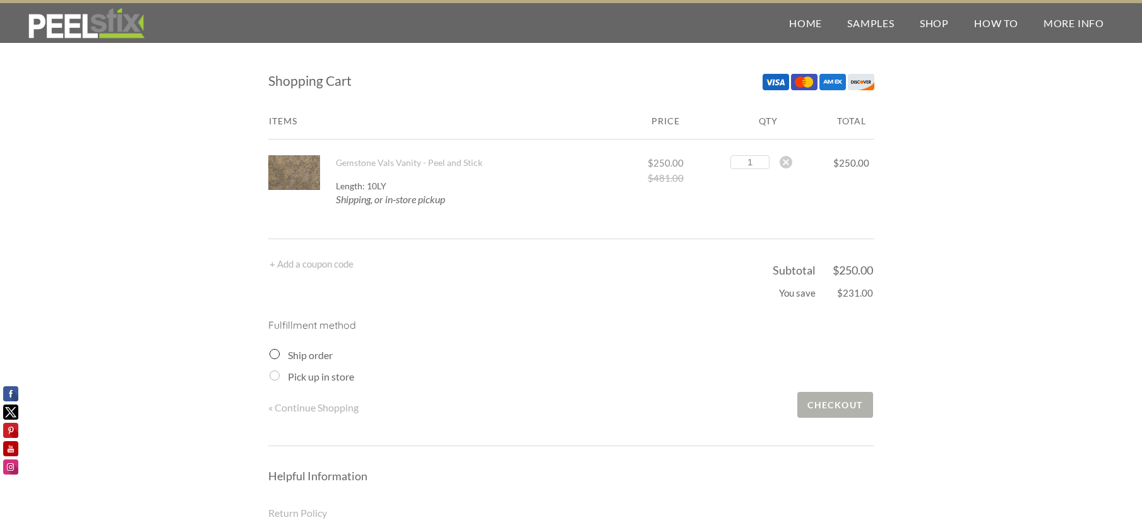
click at [844, 402] on span "Checkout" at bounding box center [835, 405] width 75 height 26
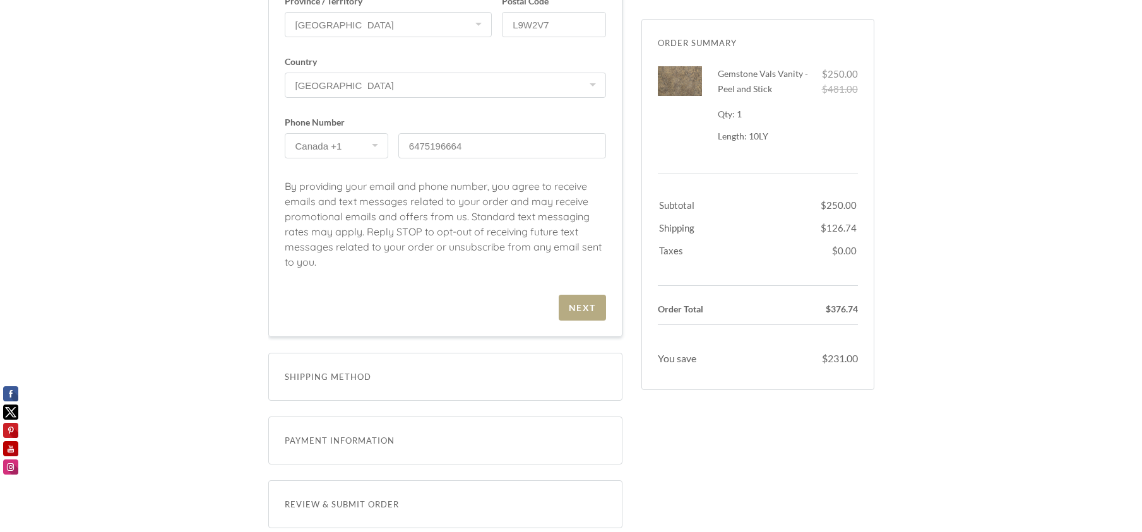
scroll to position [505, 0]
click at [586, 302] on div "Next" at bounding box center [582, 303] width 27 height 11
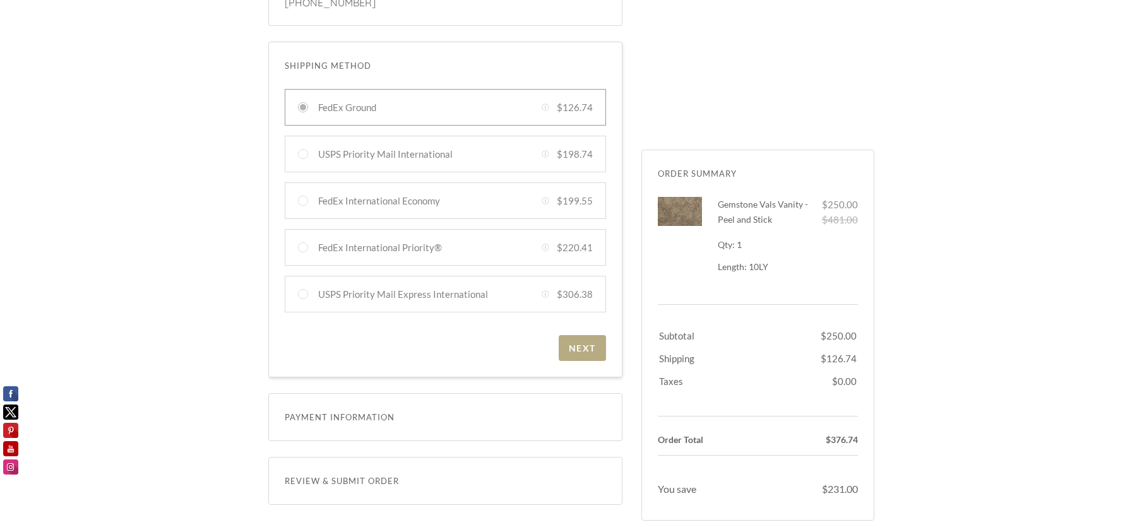
scroll to position [253, 0]
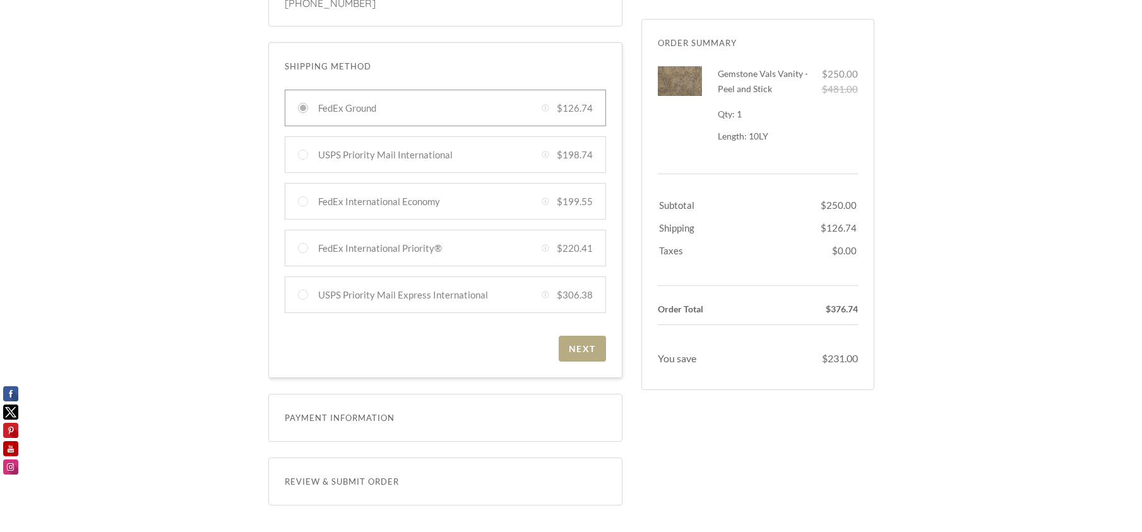
click at [937, 119] on div "Secure Checkout Order Summary Dismiss Gemstone Vals Vanity - Peel and Stick 1 x…" at bounding box center [571, 292] width 1142 height 1015
click at [299, 235] on div at bounding box center [445, 248] width 321 height 37
click at [299, 243] on input "FedEx International Priority® Created with Sketch. $220.41" at bounding box center [303, 248] width 10 height 10
radio input "true"
click at [592, 344] on div "Next" at bounding box center [582, 349] width 27 height 11
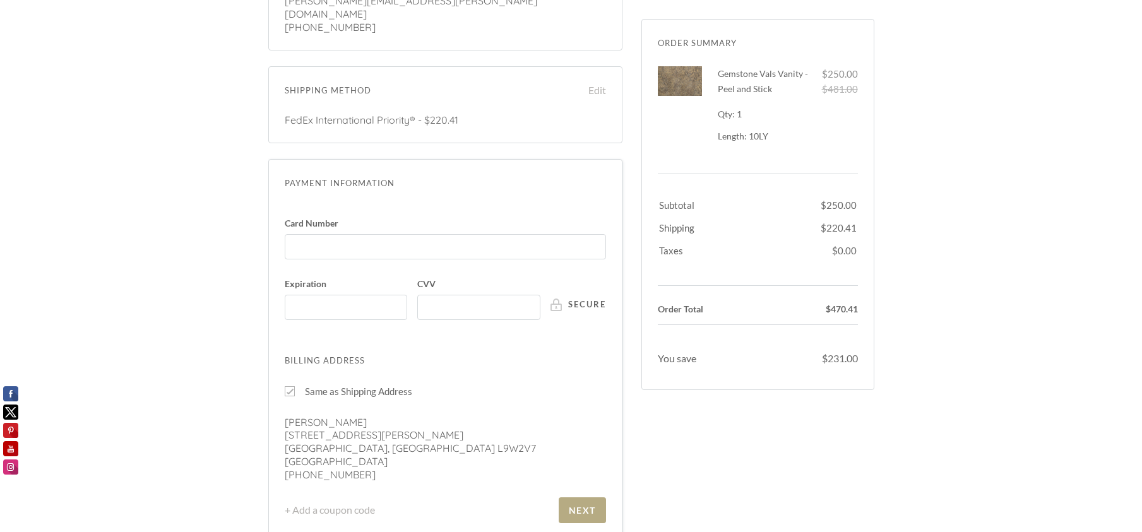
scroll to position [0, 0]
